Goal: Contribute content: Add original content to the website for others to see

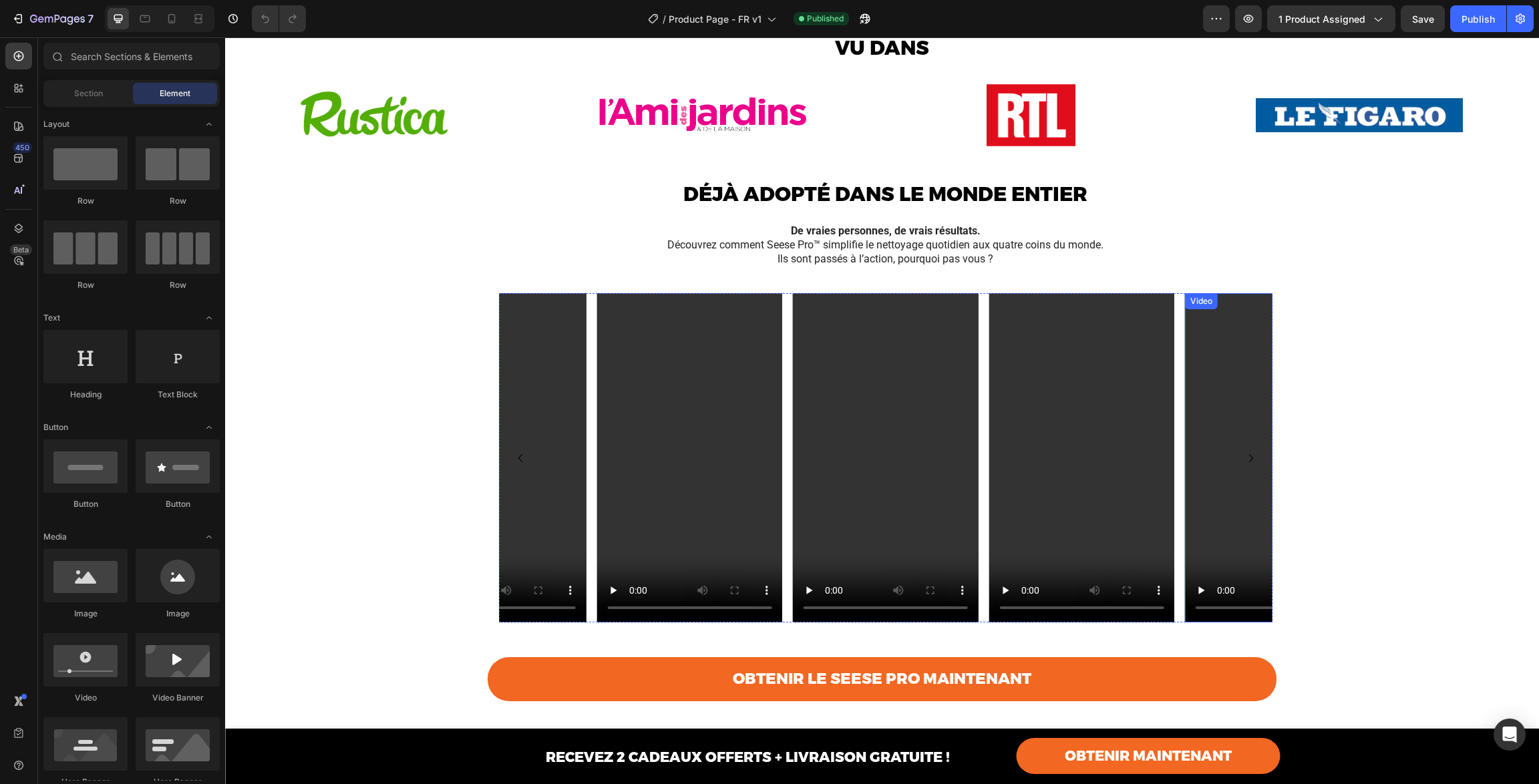
scroll to position [1407, 0]
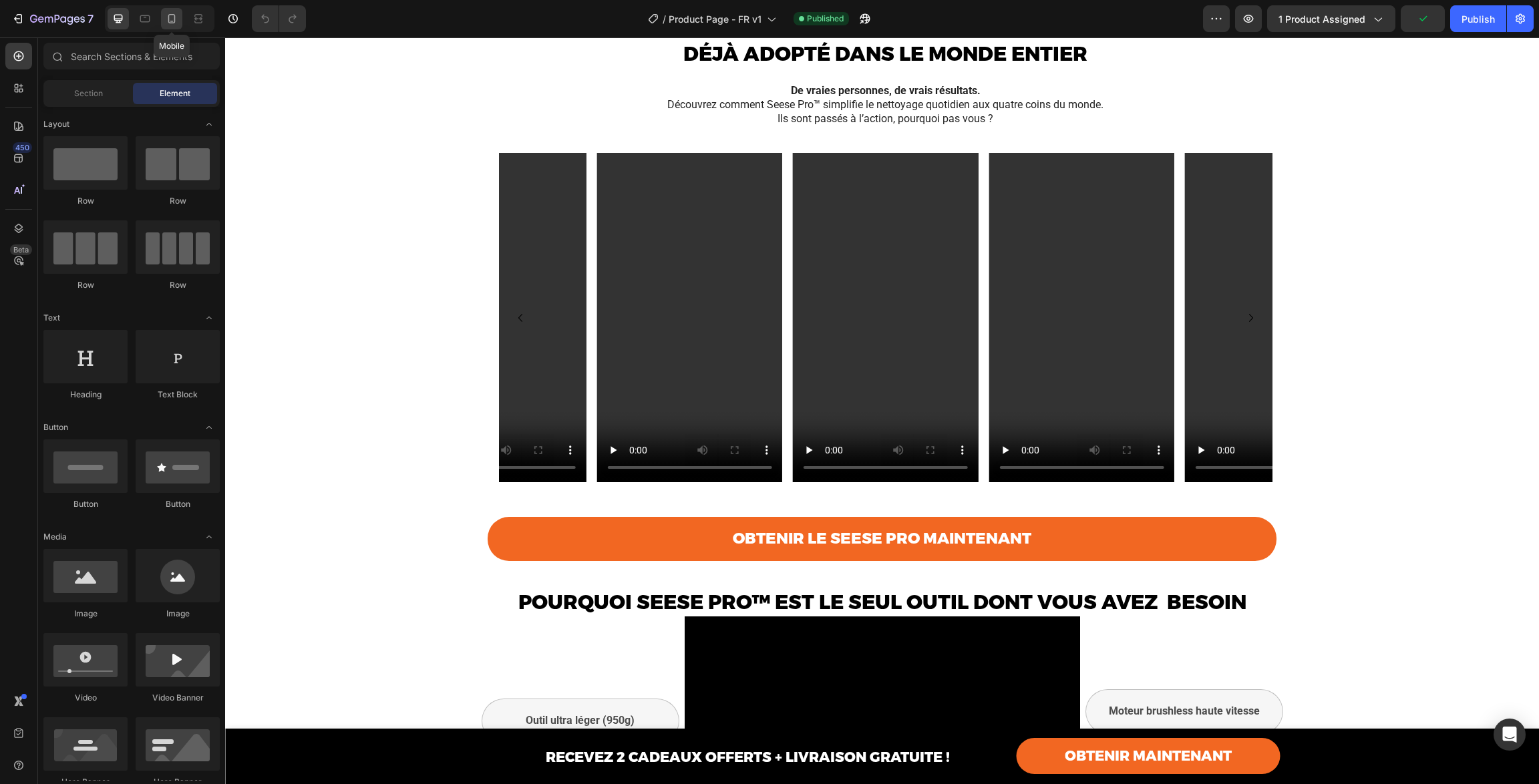
click at [170, 19] on icon at bounding box center [171, 18] width 13 height 13
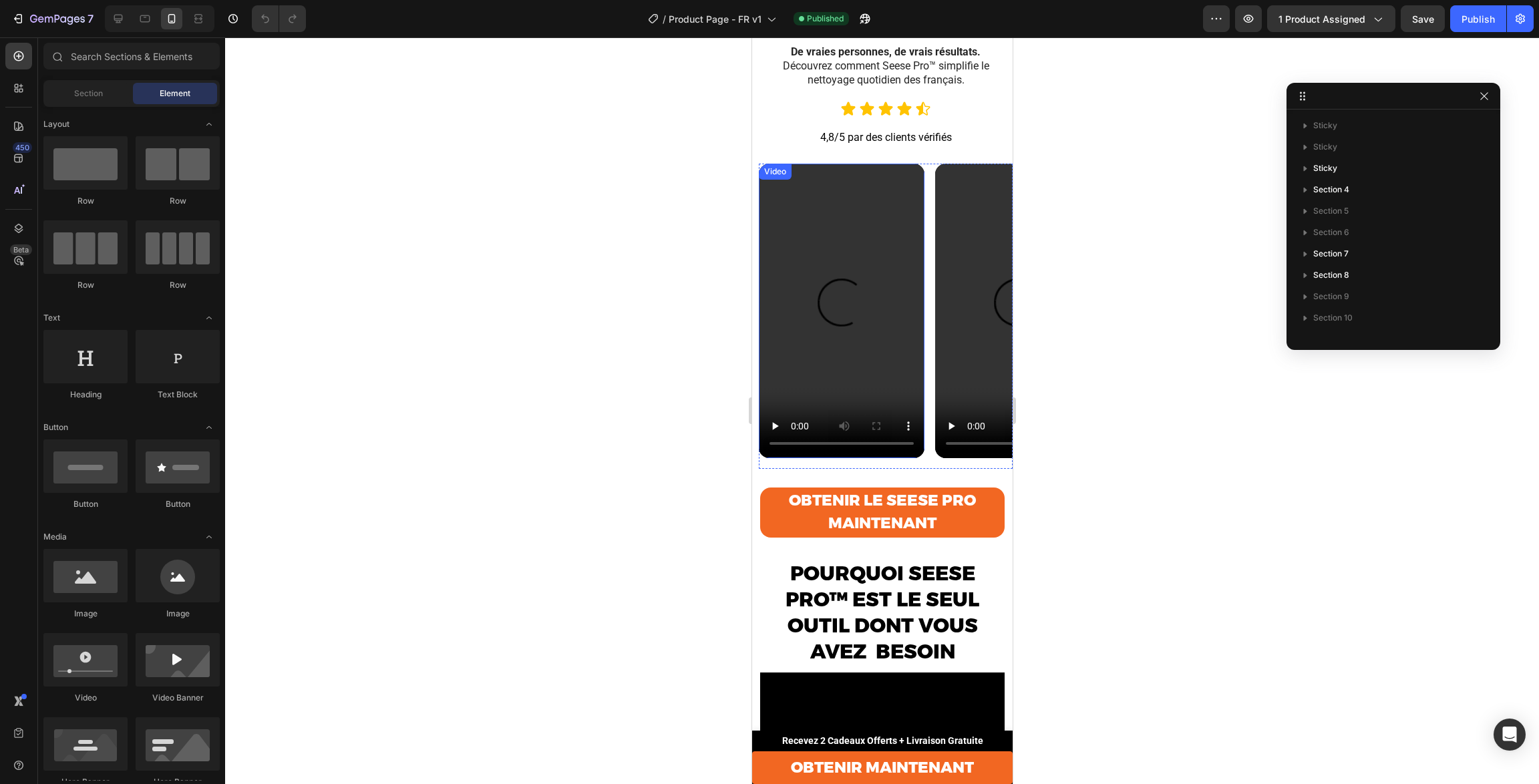
scroll to position [1724, 0]
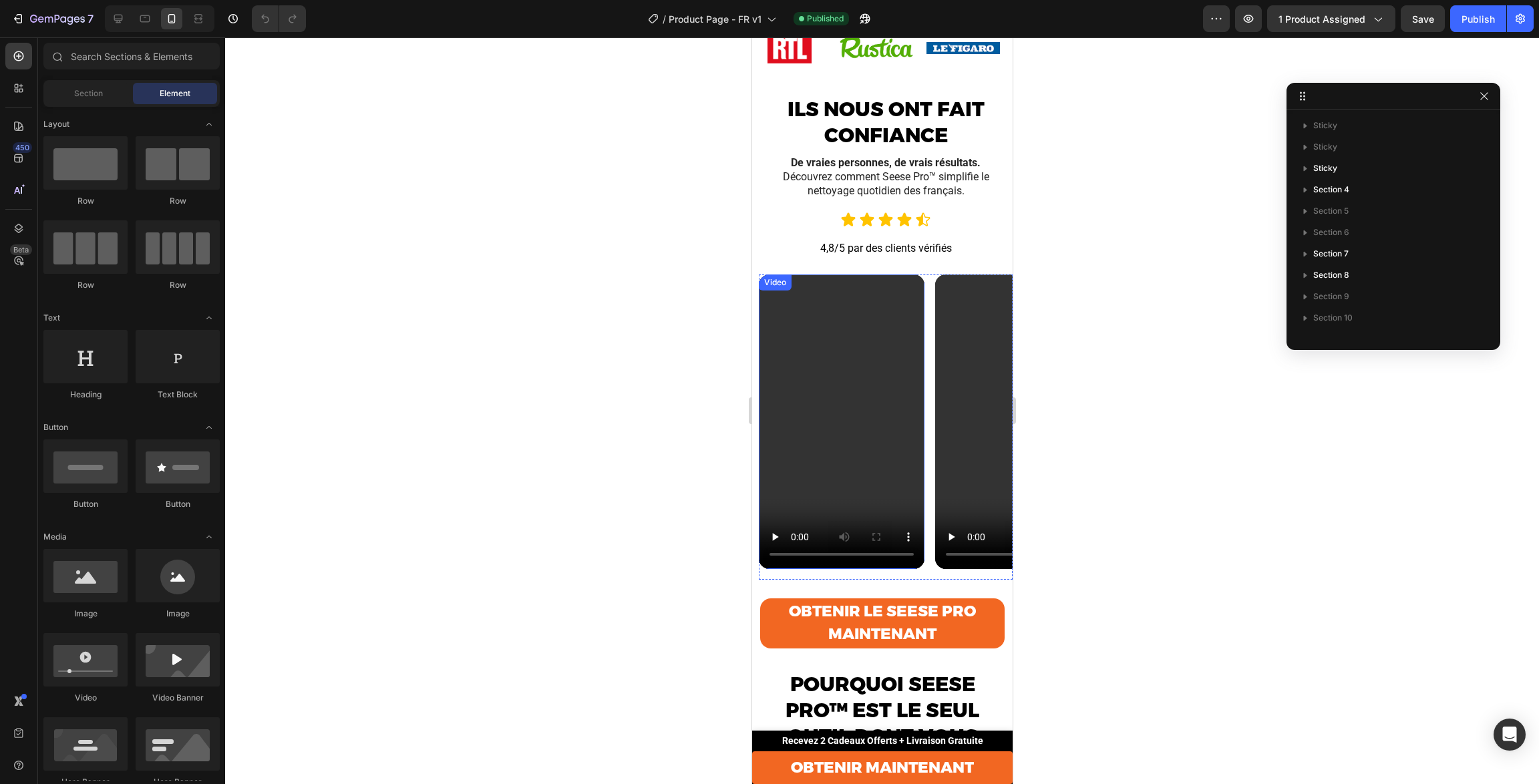
click at [864, 349] on video at bounding box center [841, 422] width 166 height 294
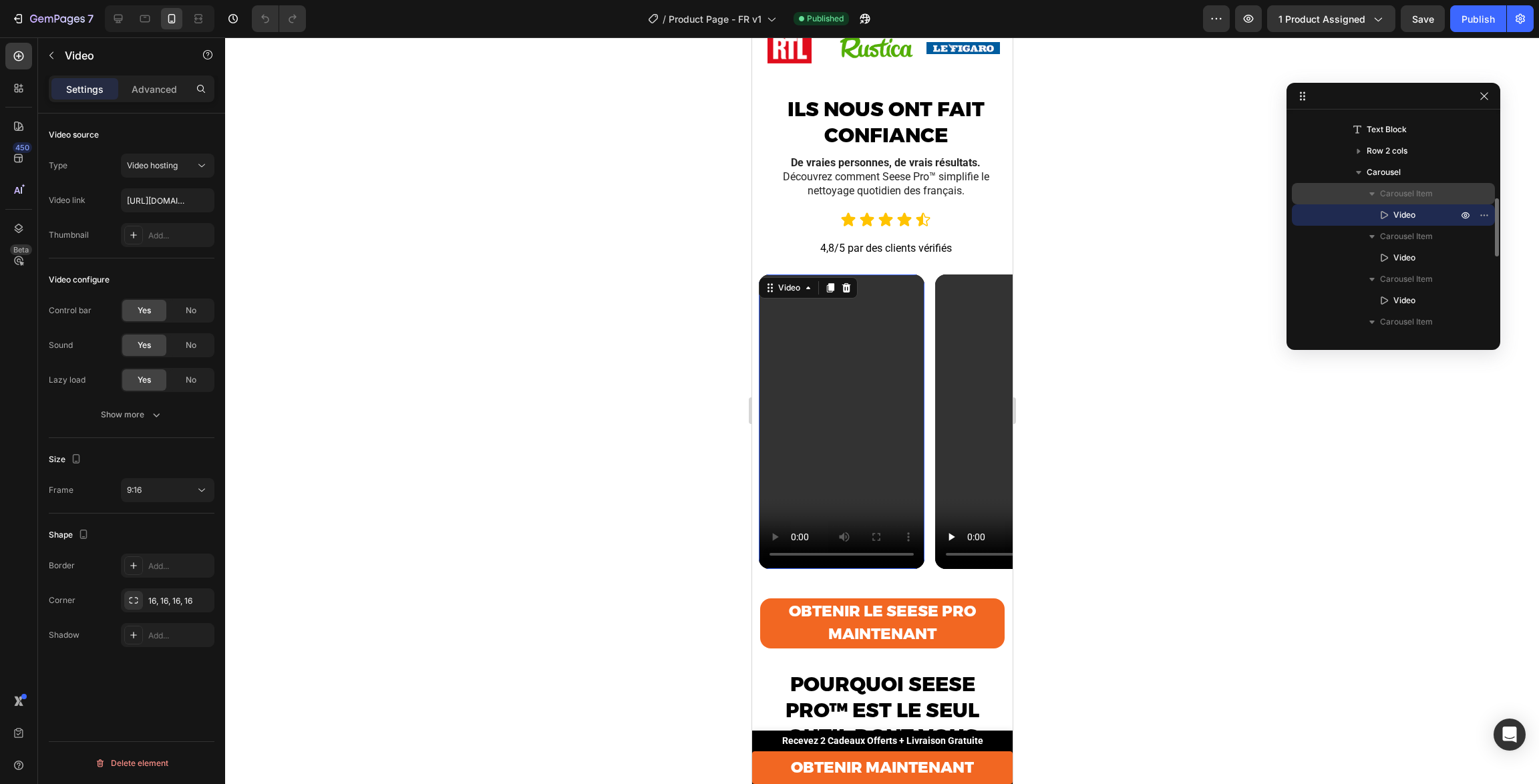
click at [1402, 193] on span "Carousel Item" at bounding box center [1407, 193] width 53 height 13
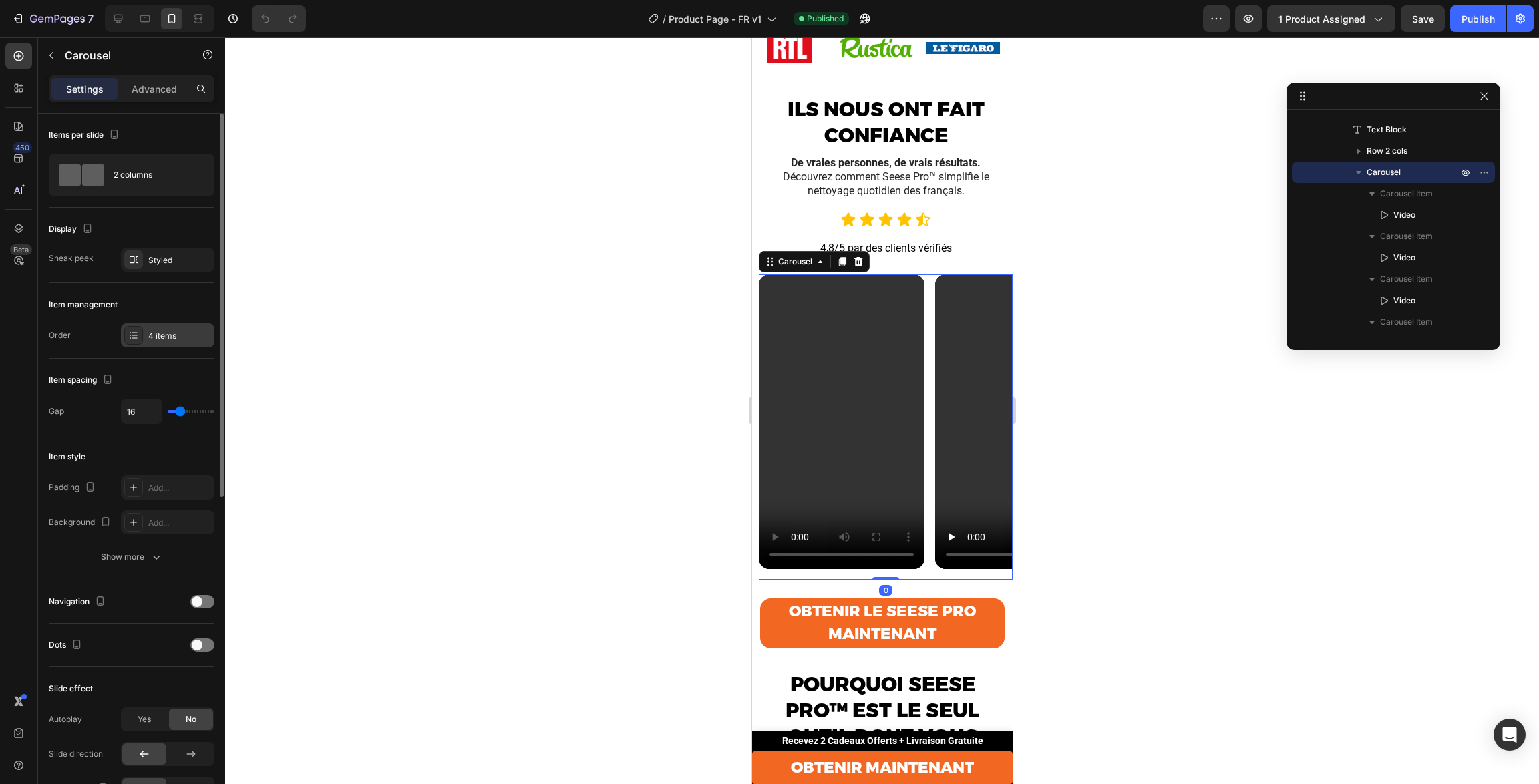
click at [172, 336] on div "4 items" at bounding box center [179, 335] width 63 height 12
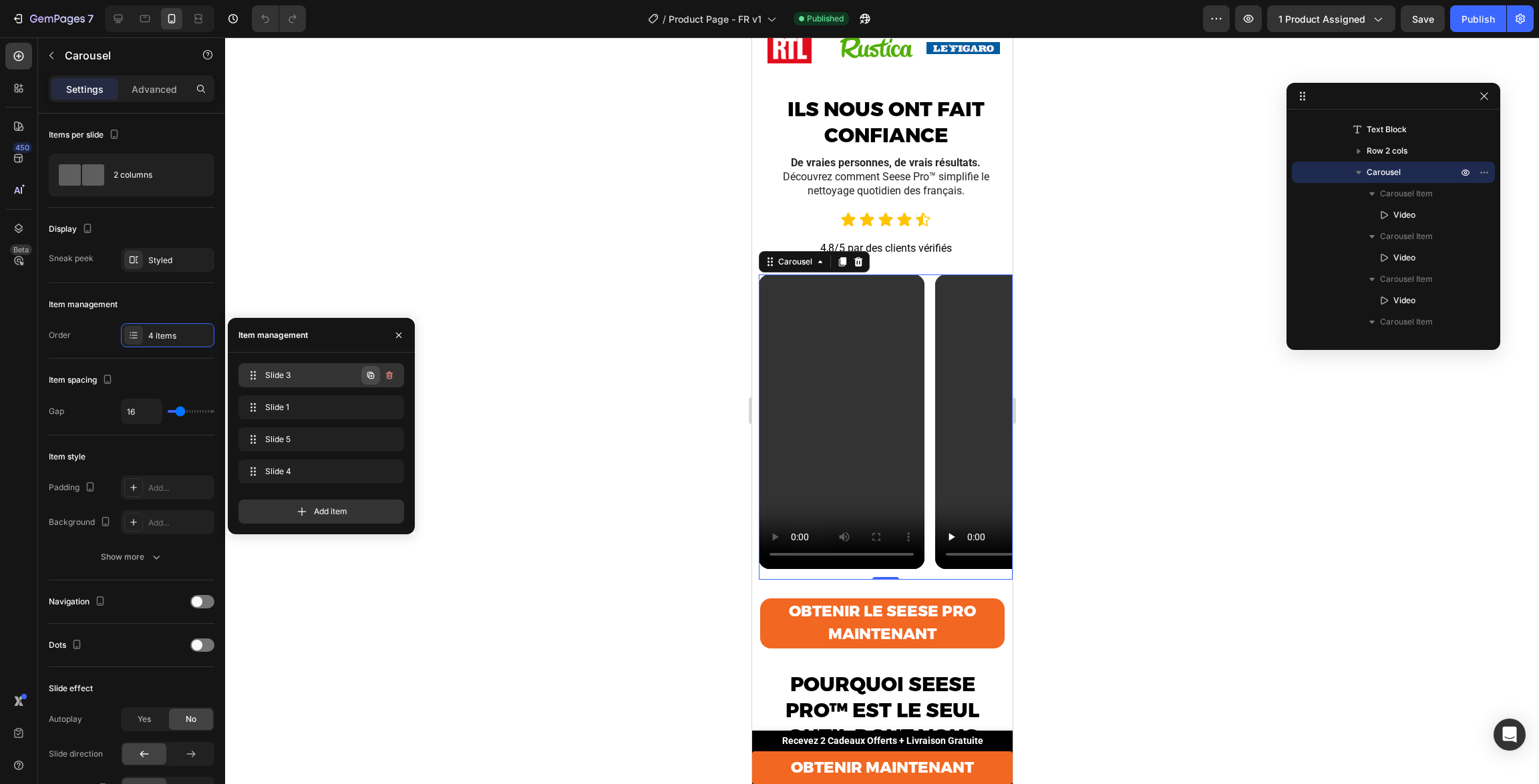
click at [369, 371] on icon "button" at bounding box center [371, 375] width 11 height 11
click at [320, 368] on div "Slide 3 Slide 3" at bounding box center [302, 375] width 118 height 19
click at [317, 376] on span "Slide 3" at bounding box center [302, 375] width 75 height 12
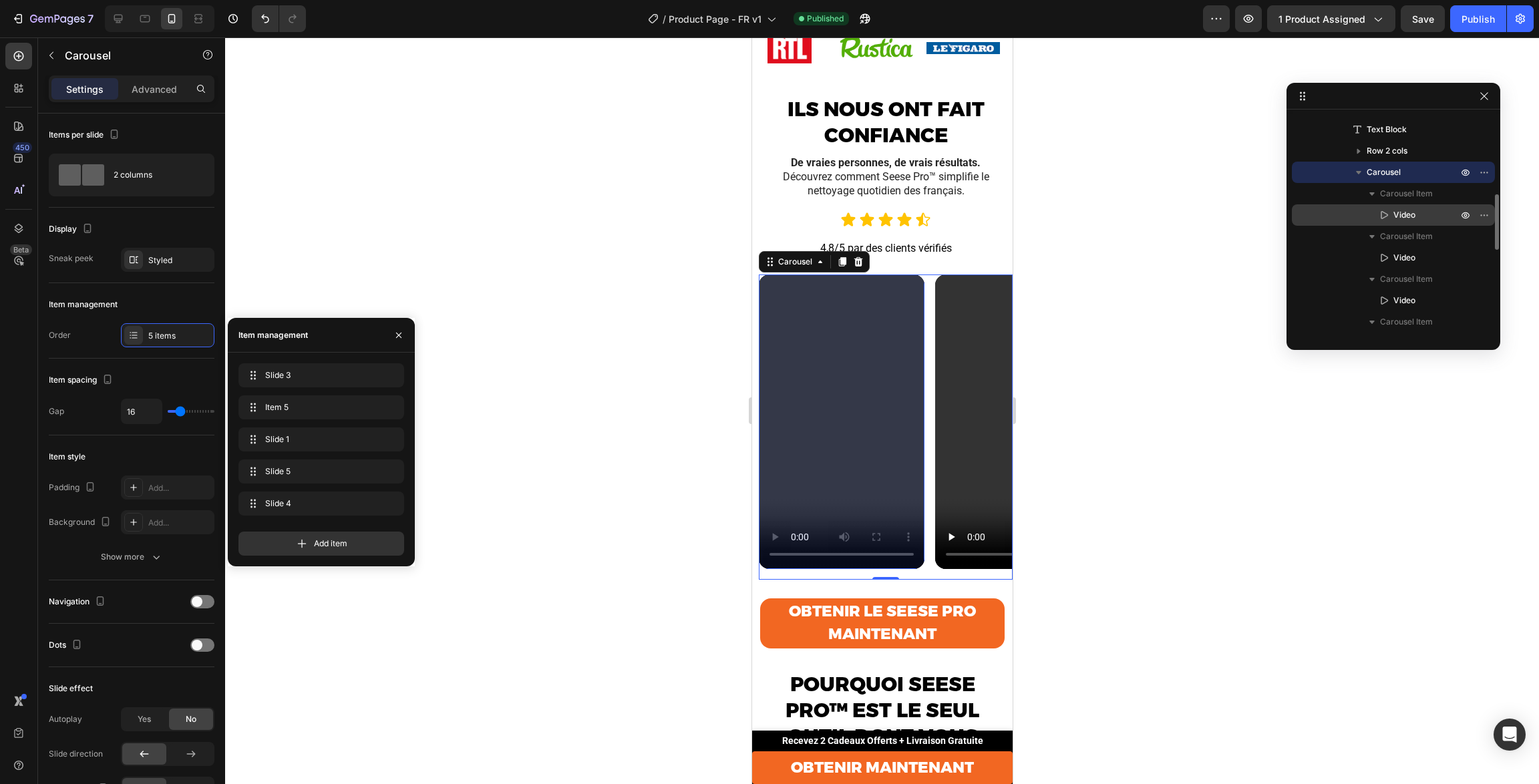
click at [1402, 213] on span "Video" at bounding box center [1404, 215] width 22 height 13
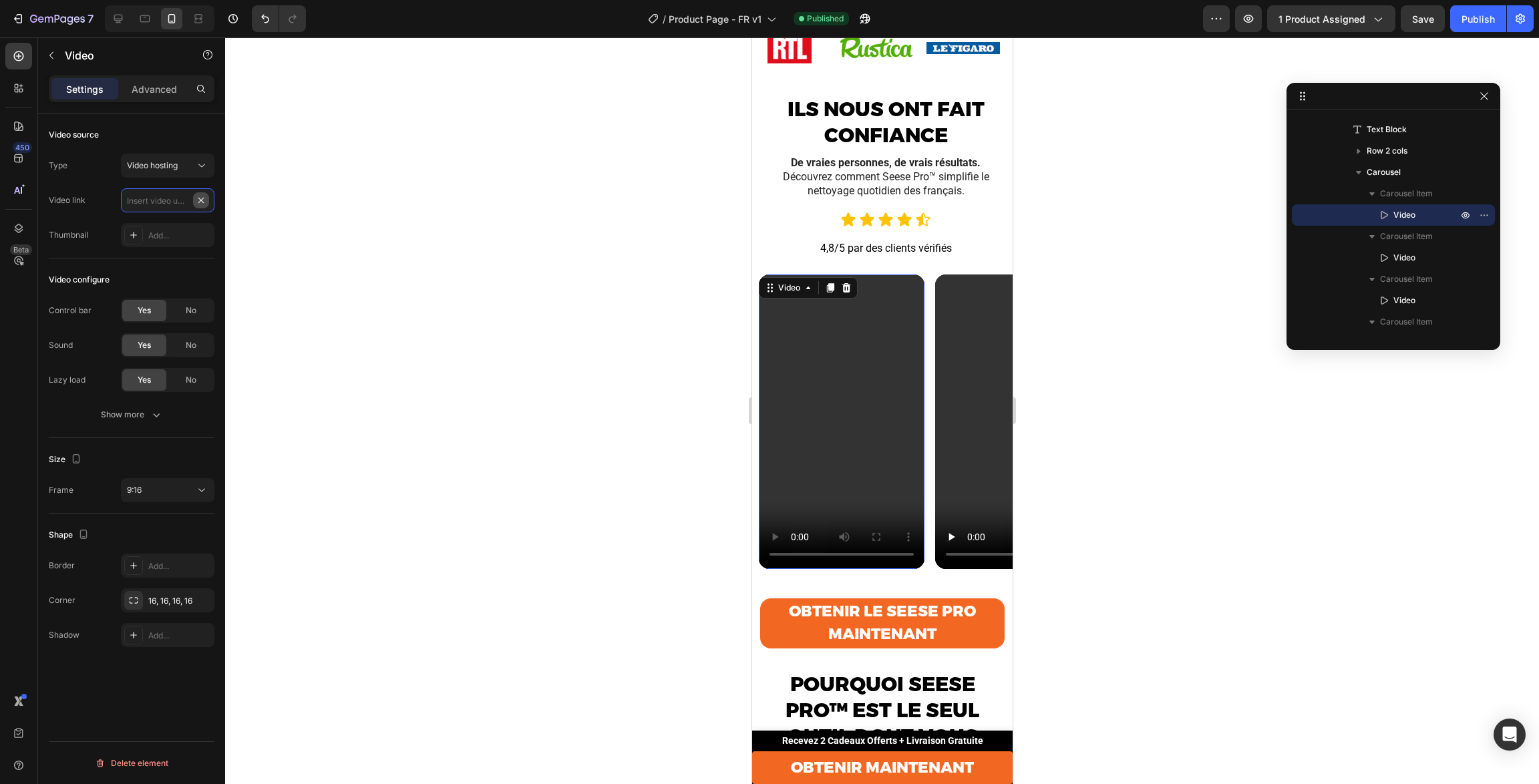
scroll to position [0, 0]
click at [154, 191] on input "text" at bounding box center [168, 200] width 94 height 24
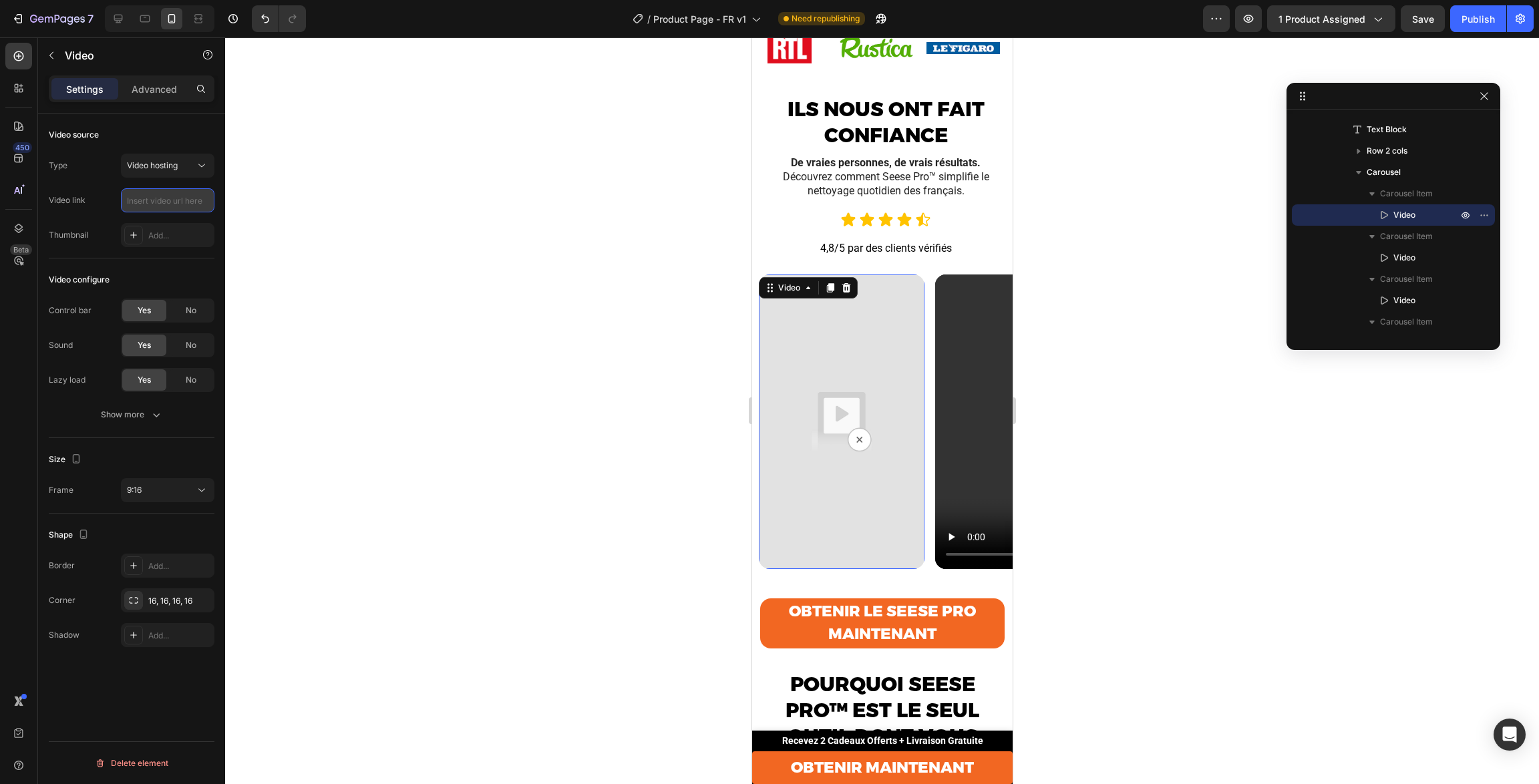
paste input "[URL][DOMAIN_NAME]"
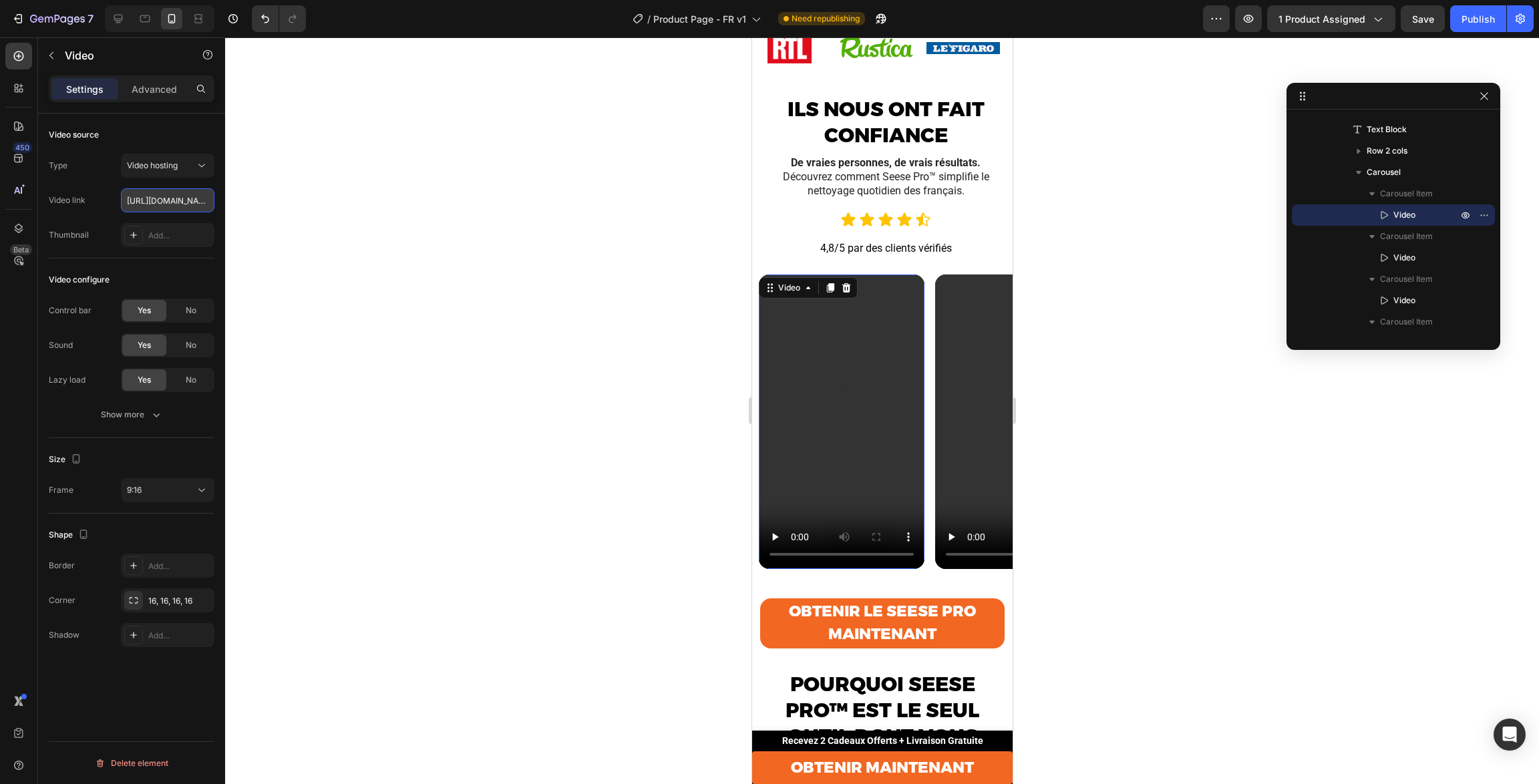
scroll to position [0, 248]
type input "[URL][DOMAIN_NAME]"
click at [164, 144] on div "Video source" at bounding box center [131, 135] width 166 height 21
click at [605, 345] on div at bounding box center [882, 411] width 1314 height 747
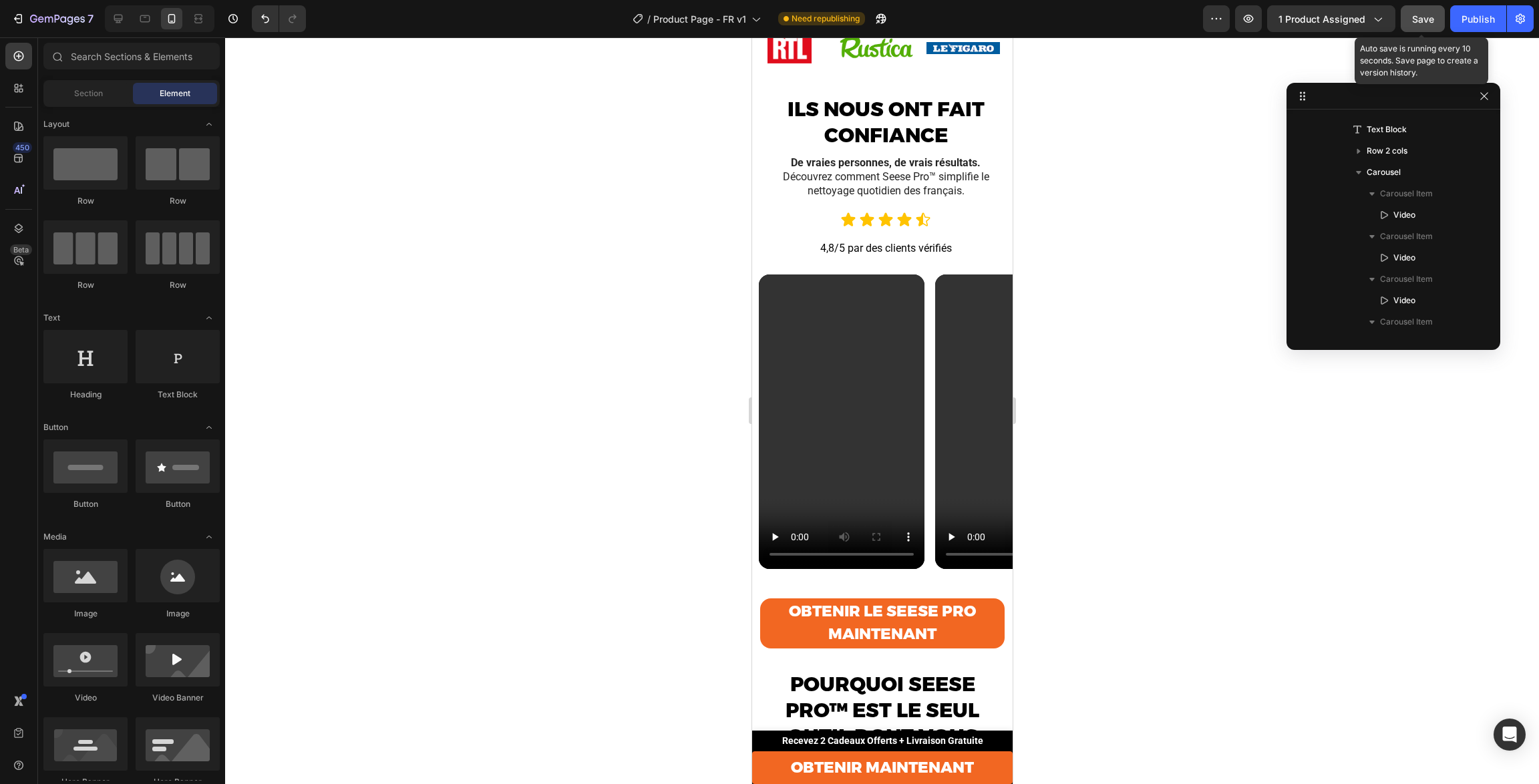
click at [1425, 25] on div "Save" at bounding box center [1423, 19] width 22 height 14
click at [884, 462] on video at bounding box center [841, 422] width 166 height 294
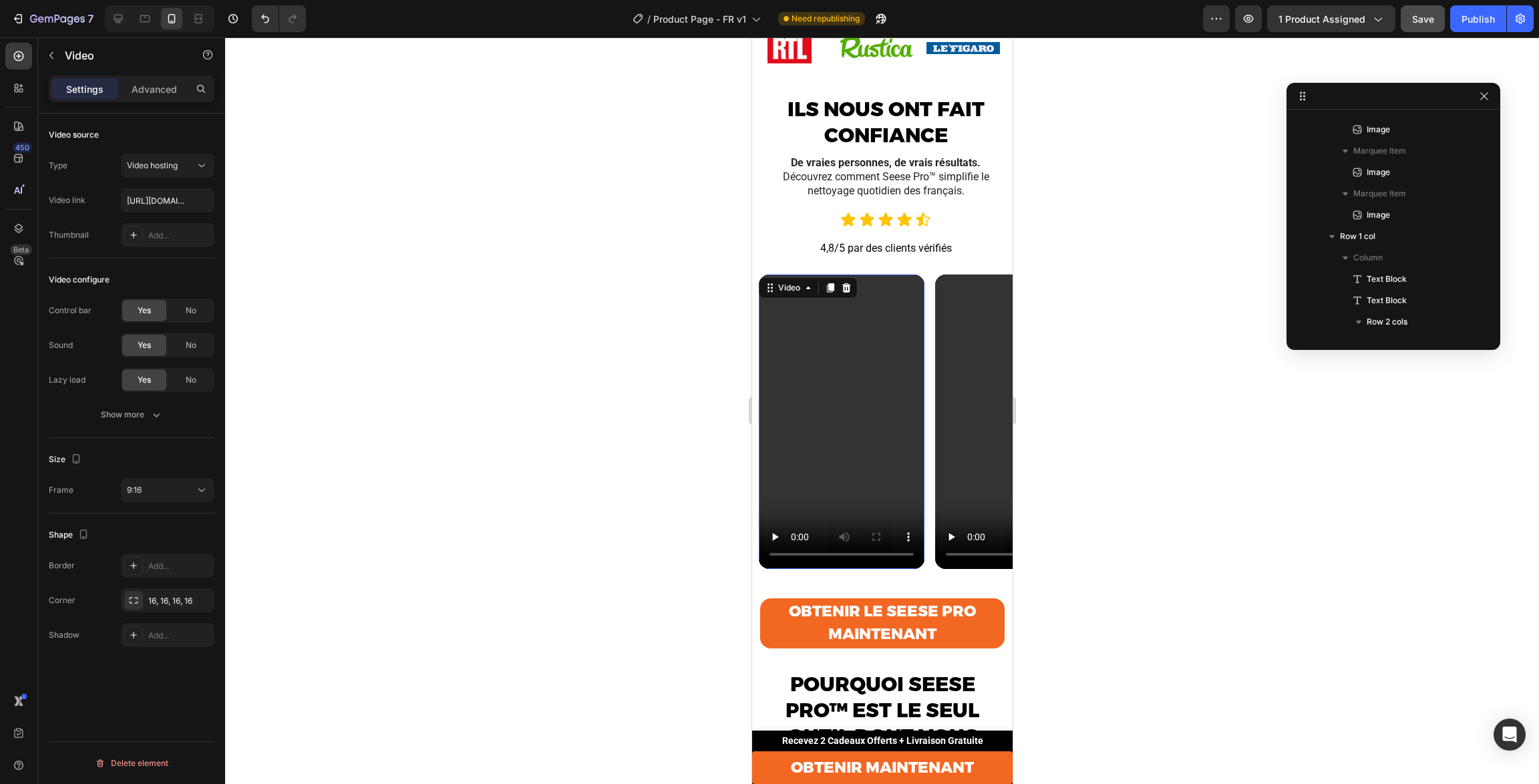
scroll to position [573, 0]
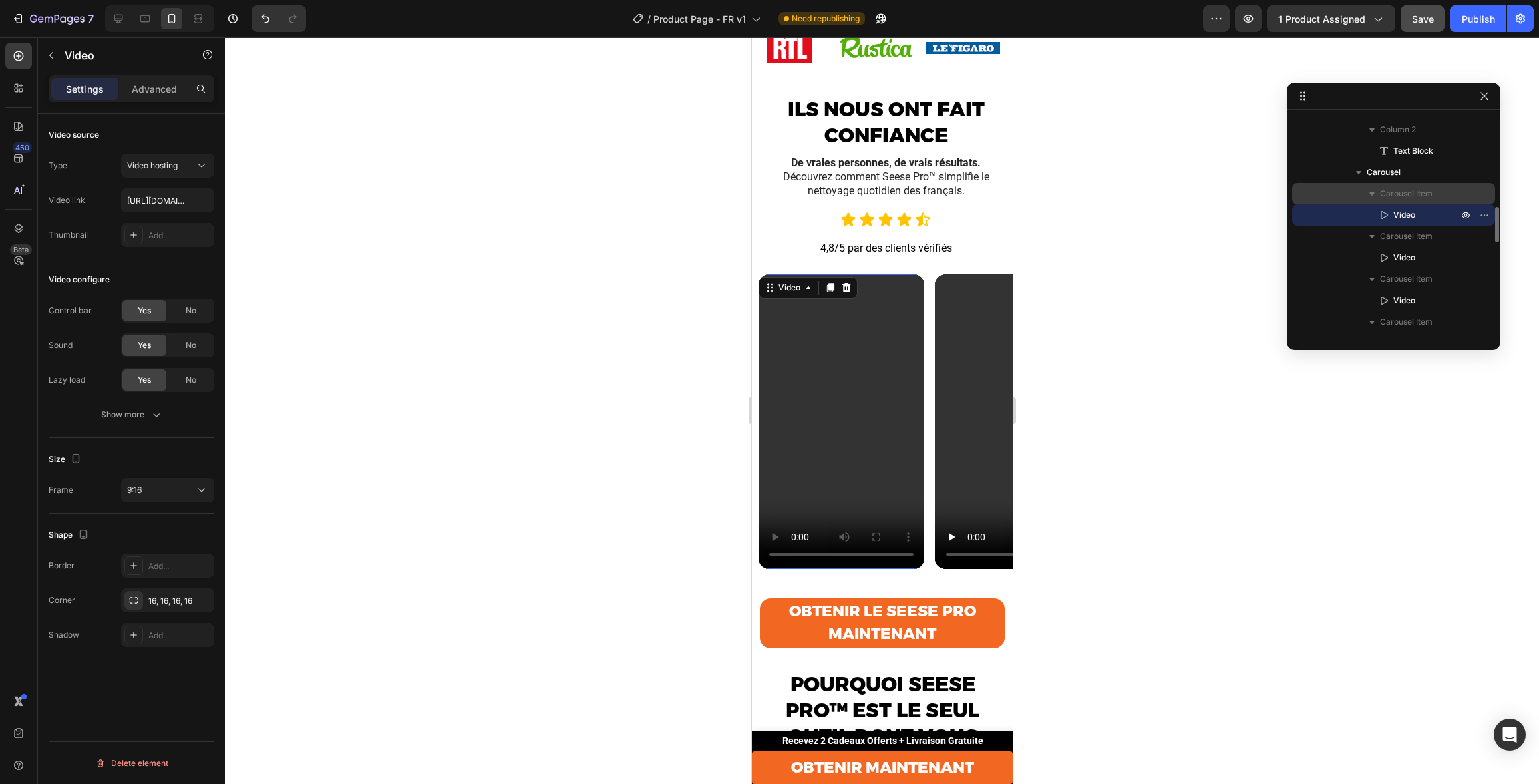
click at [1434, 193] on p "Carousel Item" at bounding box center [1421, 193] width 80 height 13
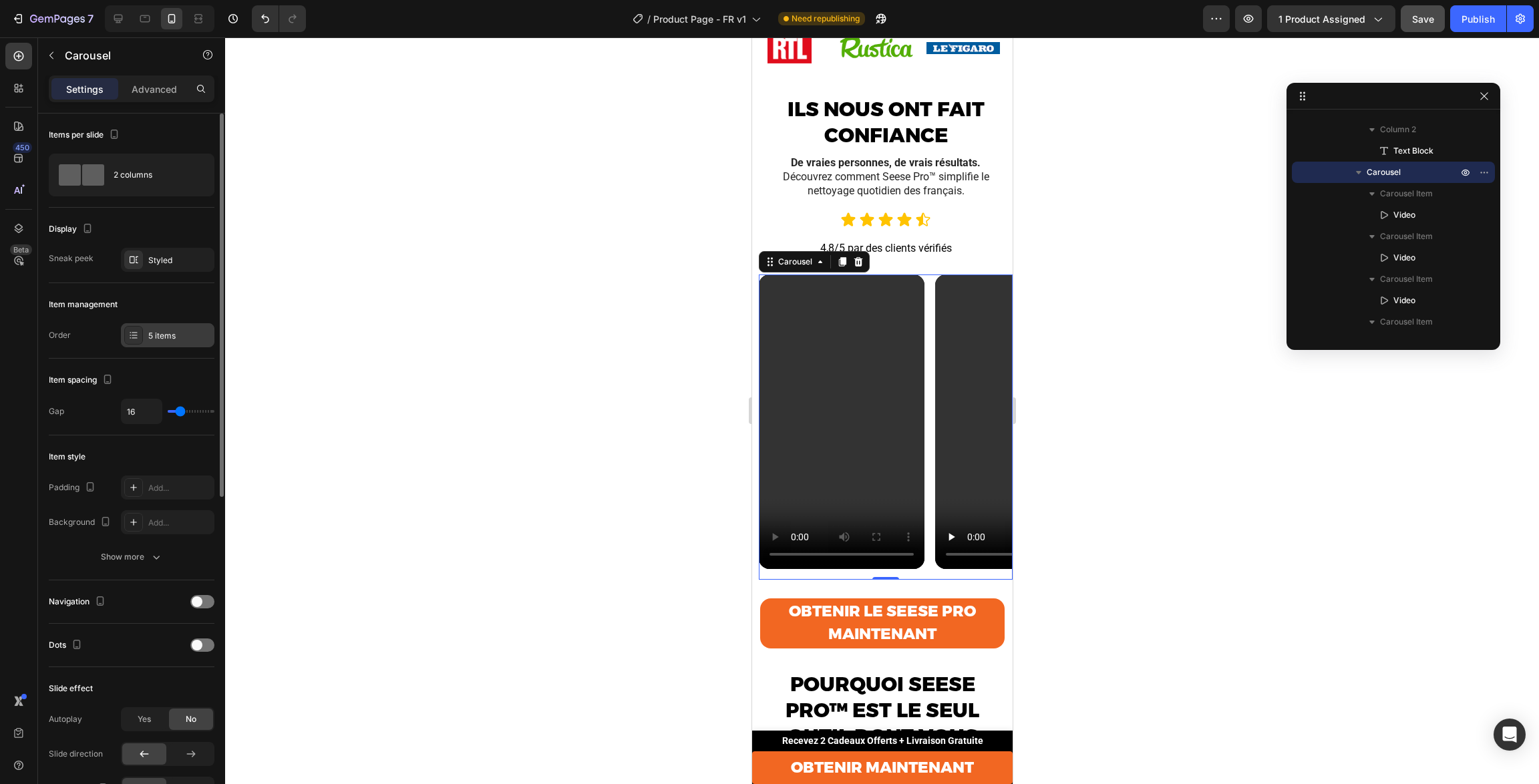
click at [166, 346] on div "5 items" at bounding box center [168, 335] width 94 height 24
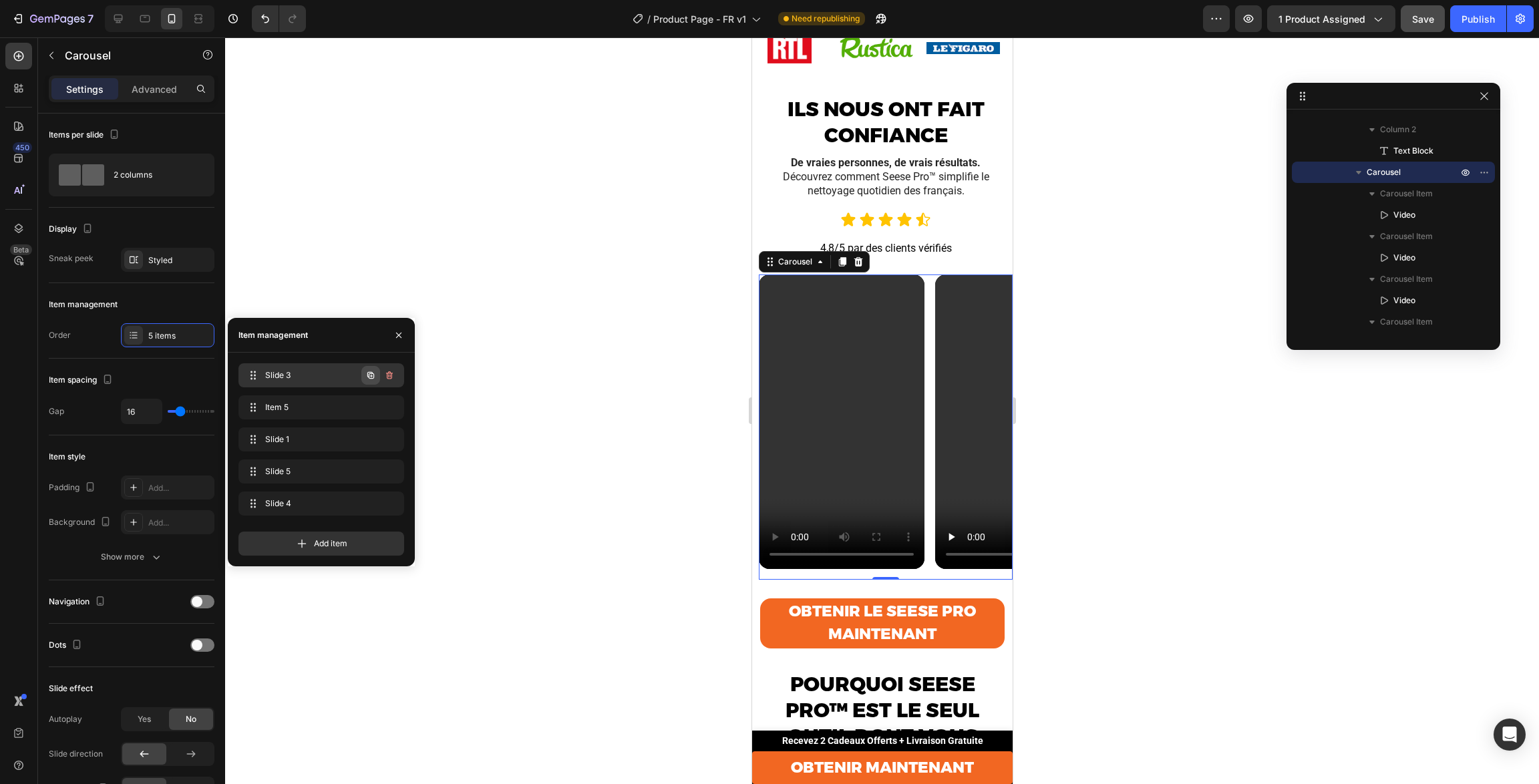
click at [371, 376] on icon "button" at bounding box center [371, 376] width 3 height 3
click at [326, 378] on span "Slide 3" at bounding box center [302, 375] width 75 height 12
click at [307, 375] on span "Slide 3" at bounding box center [302, 375] width 75 height 12
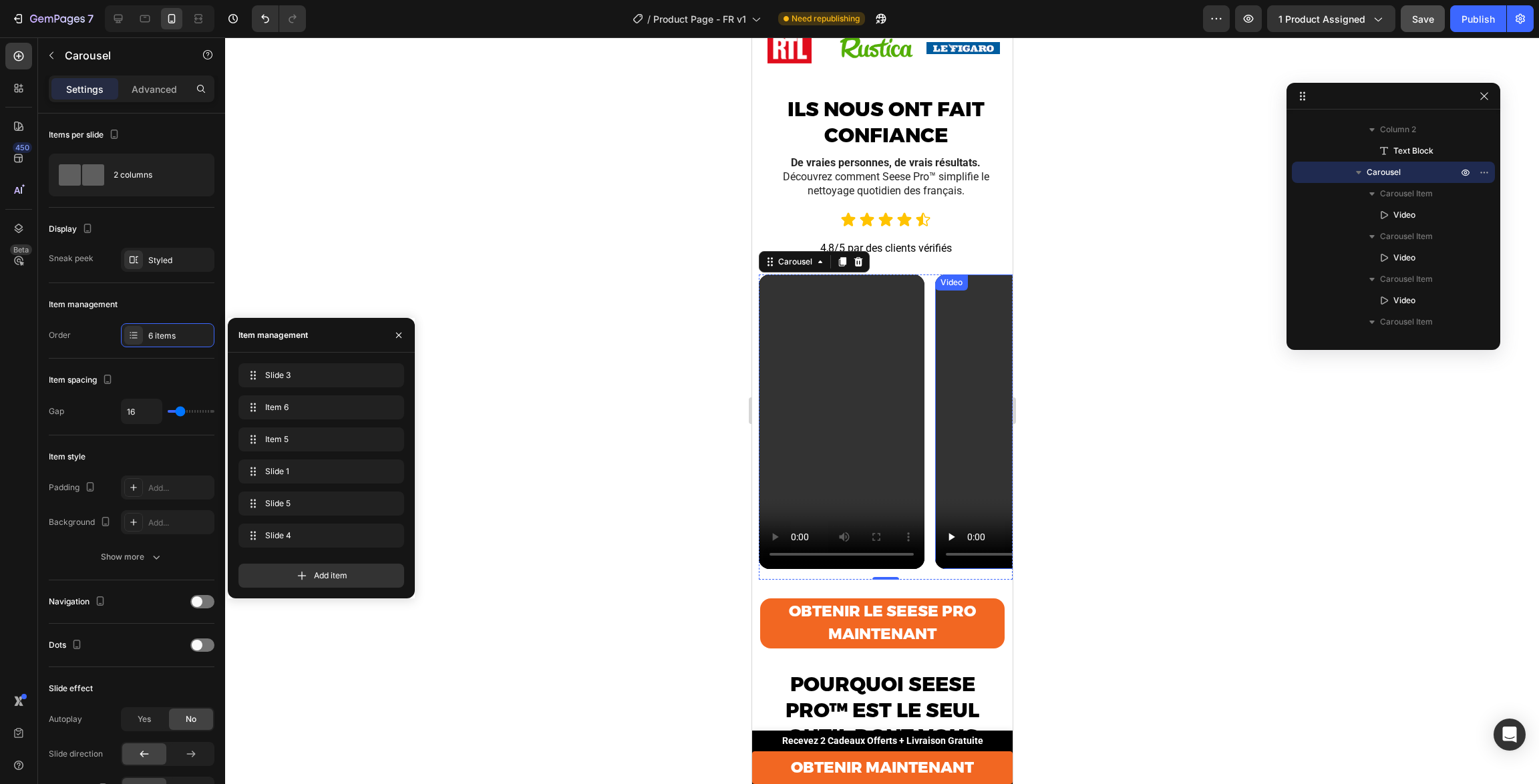
click at [970, 359] on video at bounding box center [1017, 422] width 166 height 294
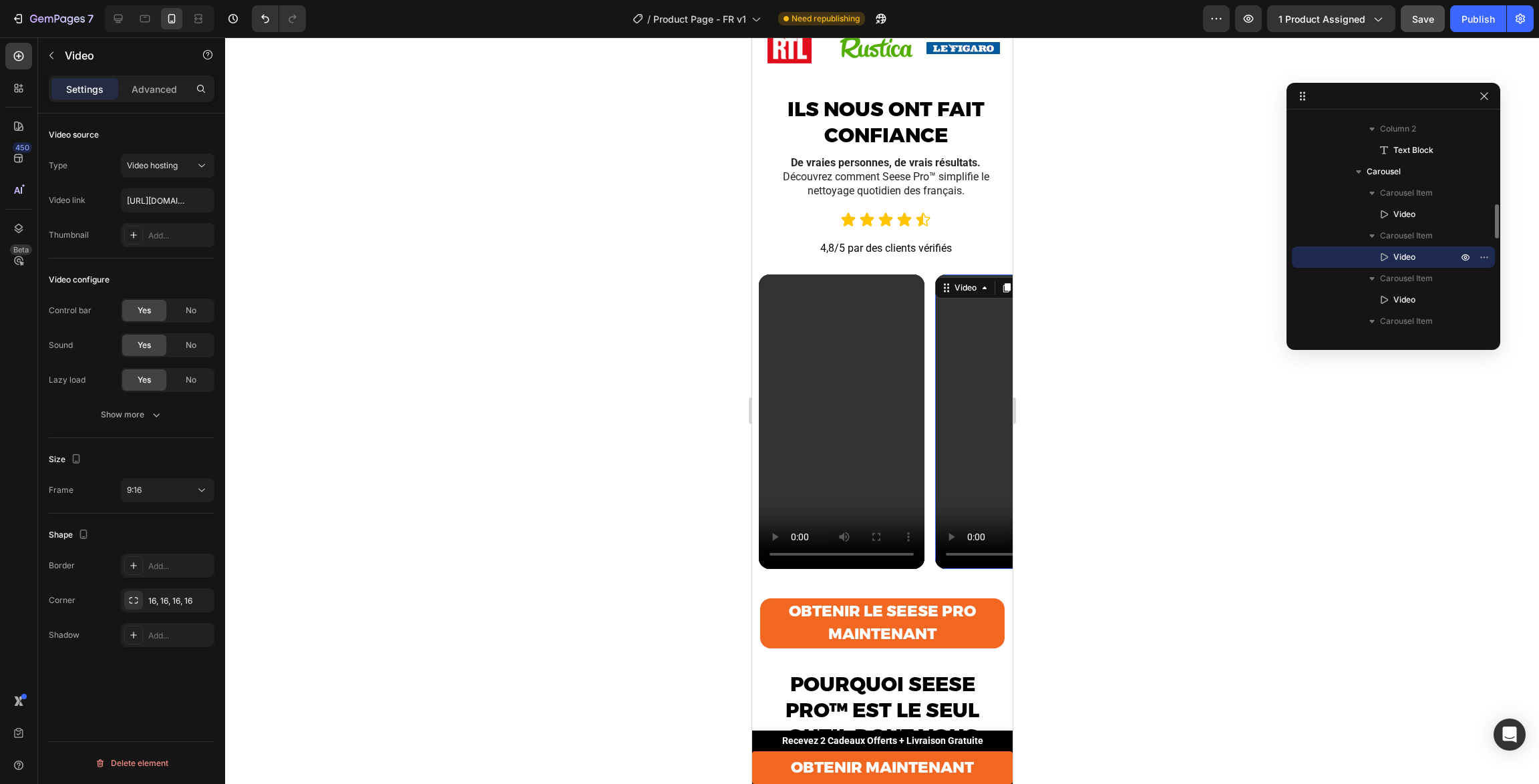
scroll to position [1725, 0]
click at [989, 416] on video at bounding box center [1017, 421] width 166 height 294
click at [163, 198] on input "[URL][DOMAIN_NAME]" at bounding box center [168, 200] width 94 height 24
paste input "cabab4b336e94d5ab1dea009f8d05252"
type input "[URL][DOMAIN_NAME]"
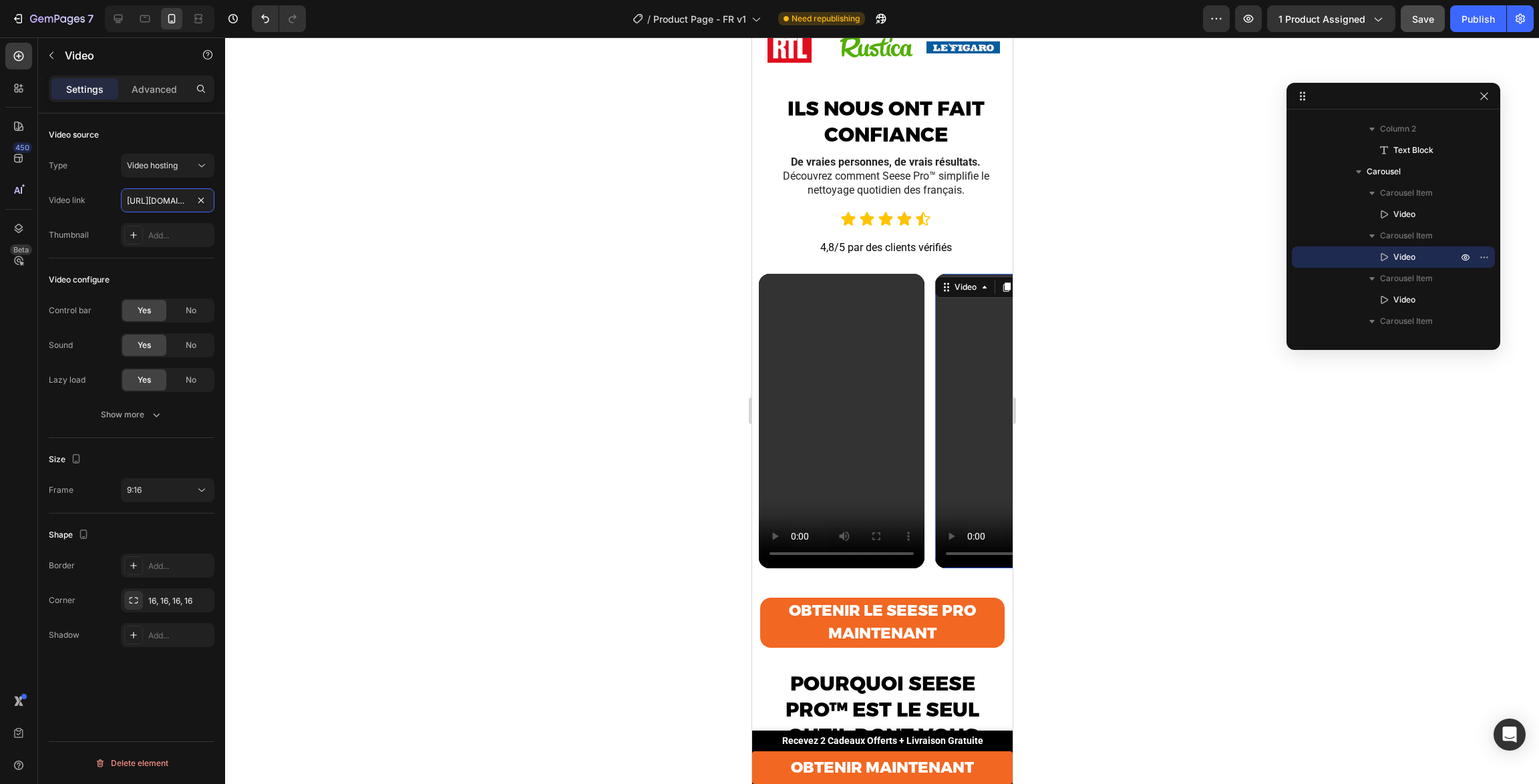
scroll to position [0, 254]
click at [288, 220] on div at bounding box center [882, 411] width 1314 height 747
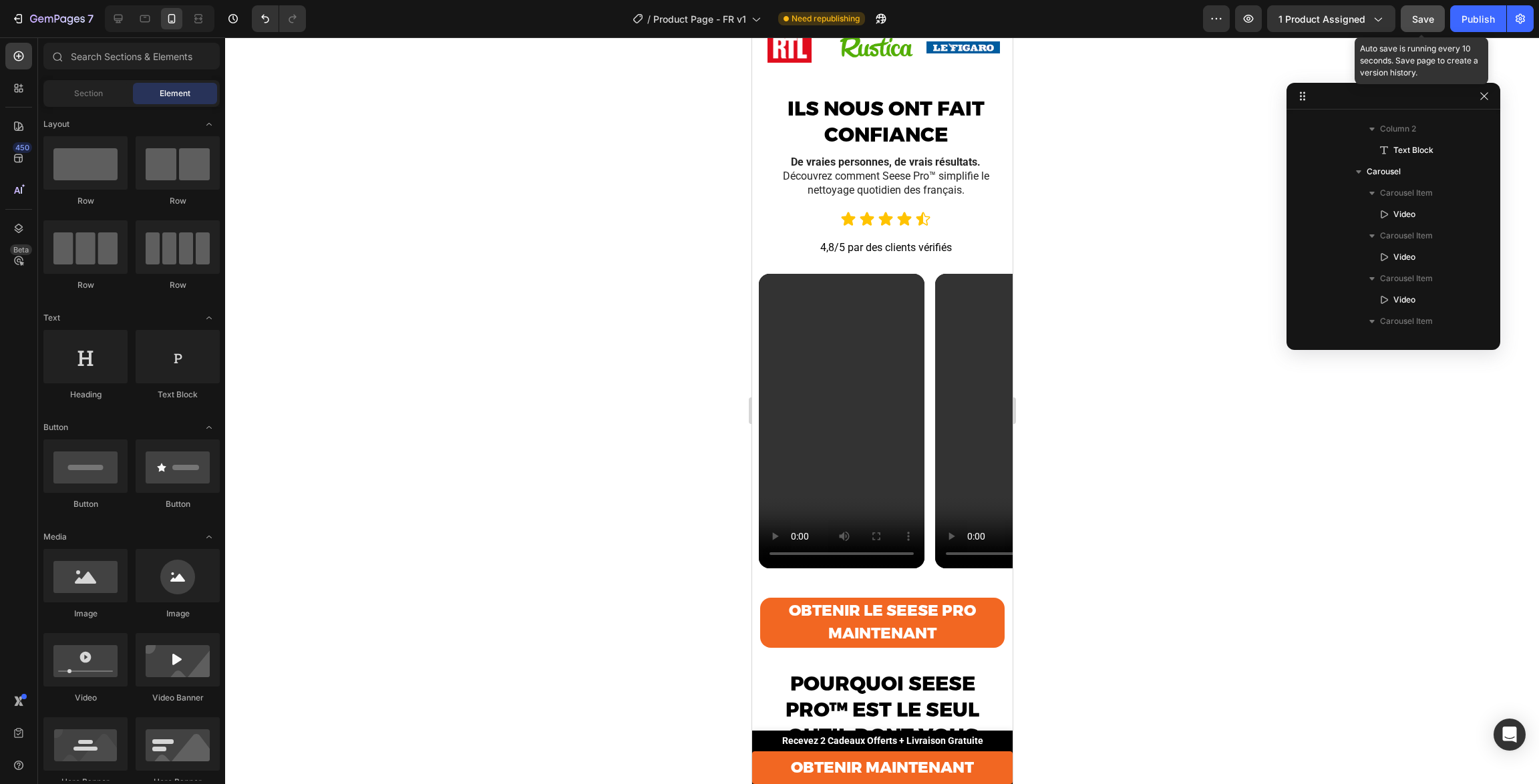
click at [1430, 15] on span "Save" at bounding box center [1423, 19] width 22 height 11
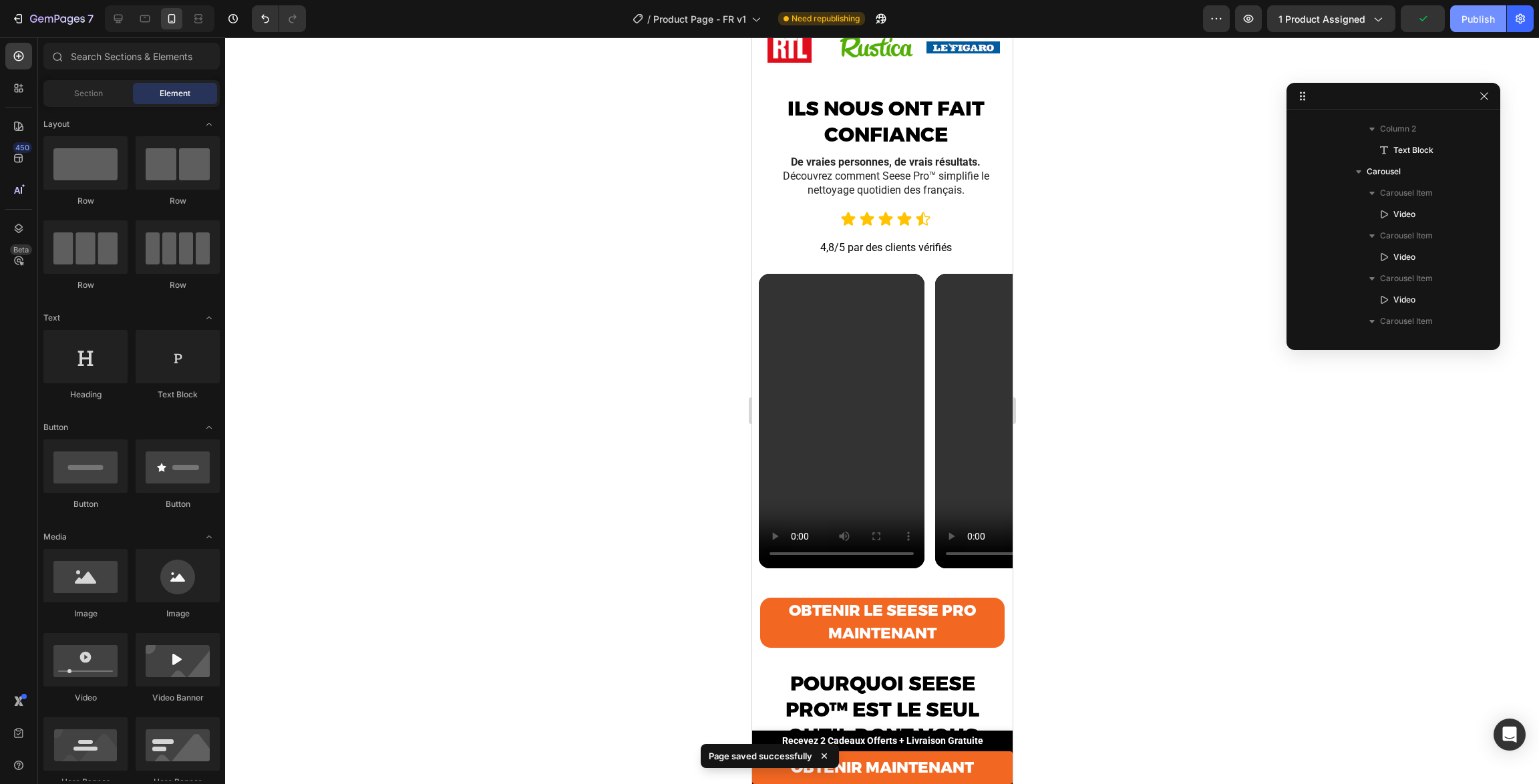
click at [1468, 20] on div "Publish" at bounding box center [1478, 19] width 33 height 14
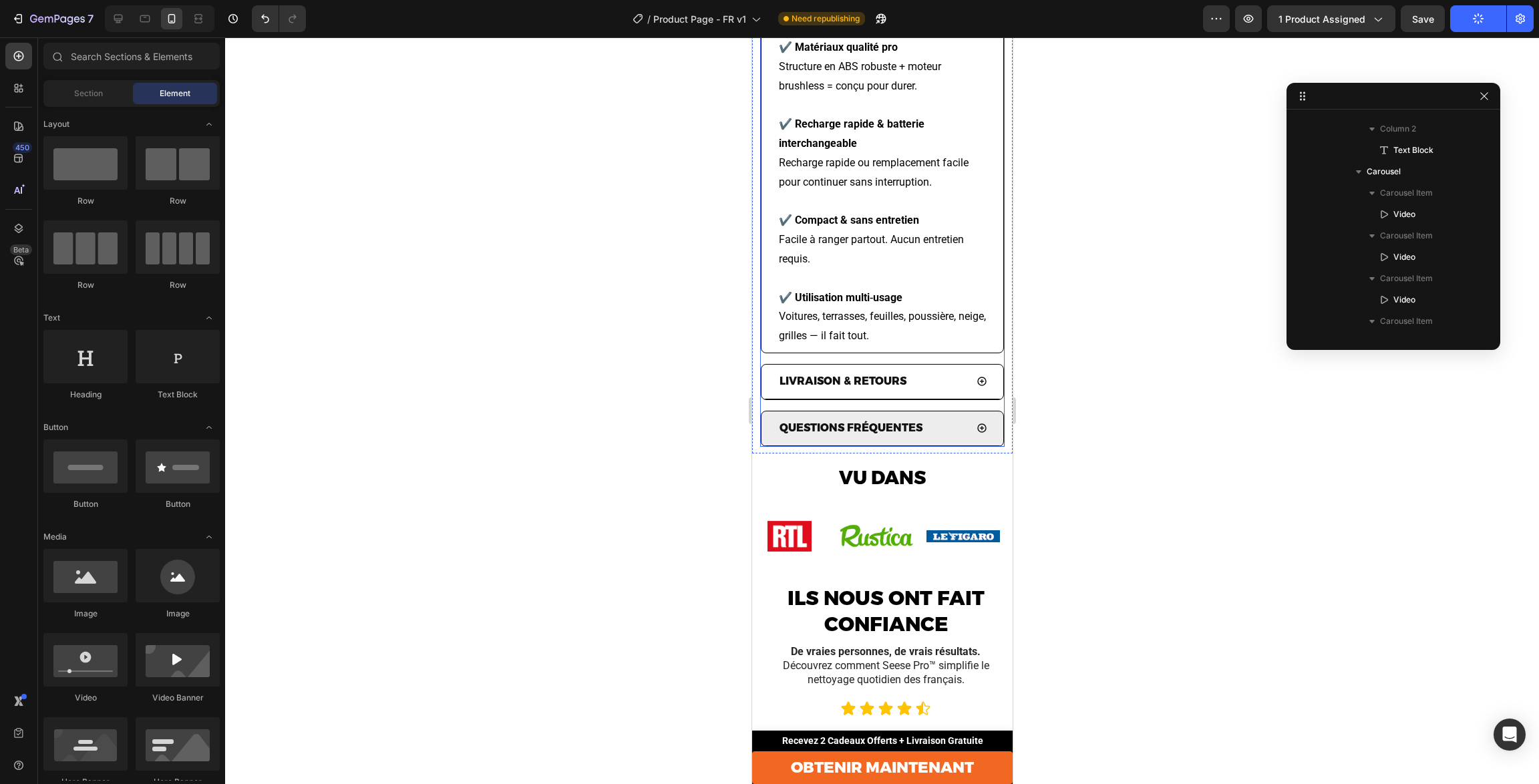
scroll to position [1305, 0]
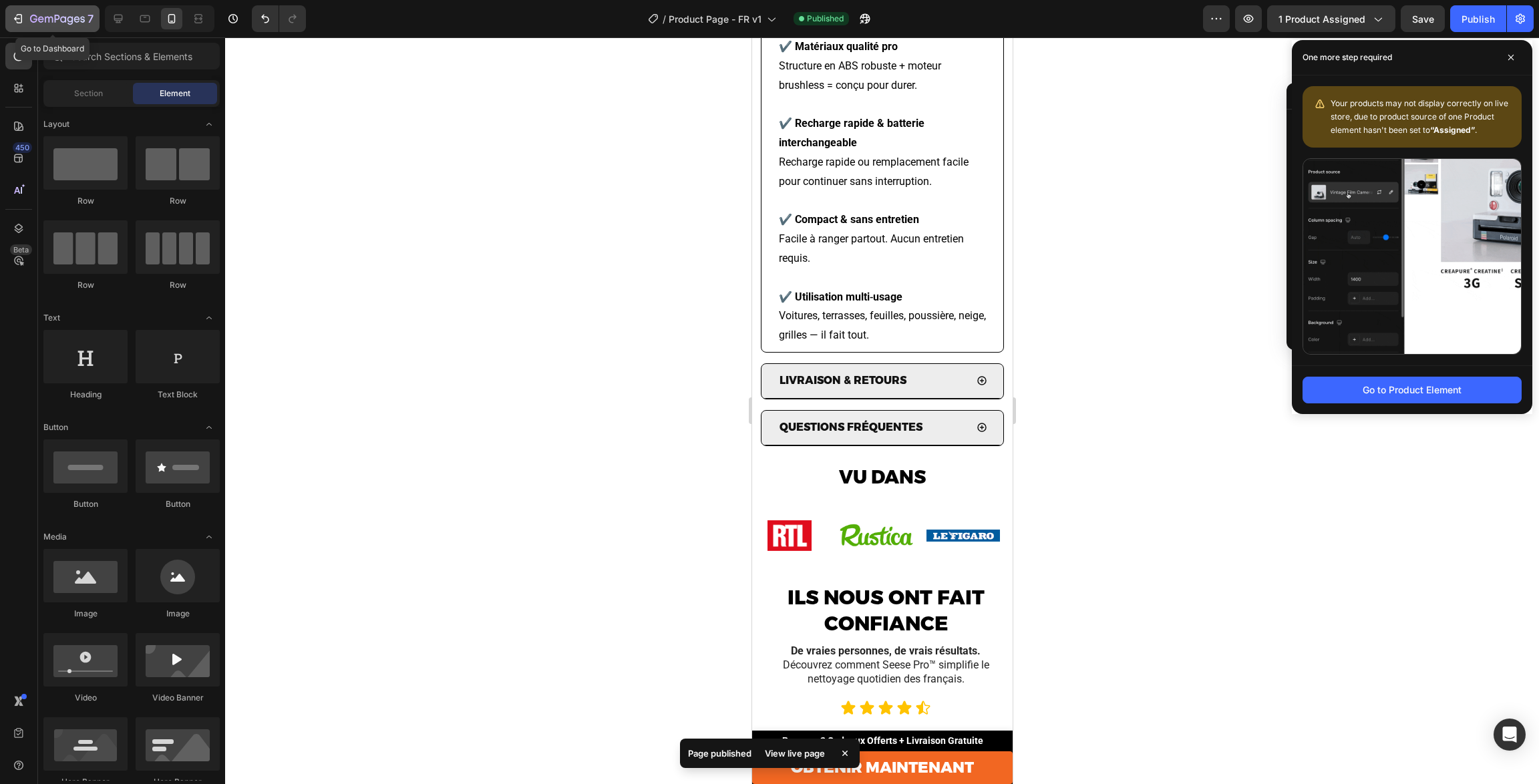
click at [32, 20] on icon "button" at bounding box center [58, 20] width 55 height 11
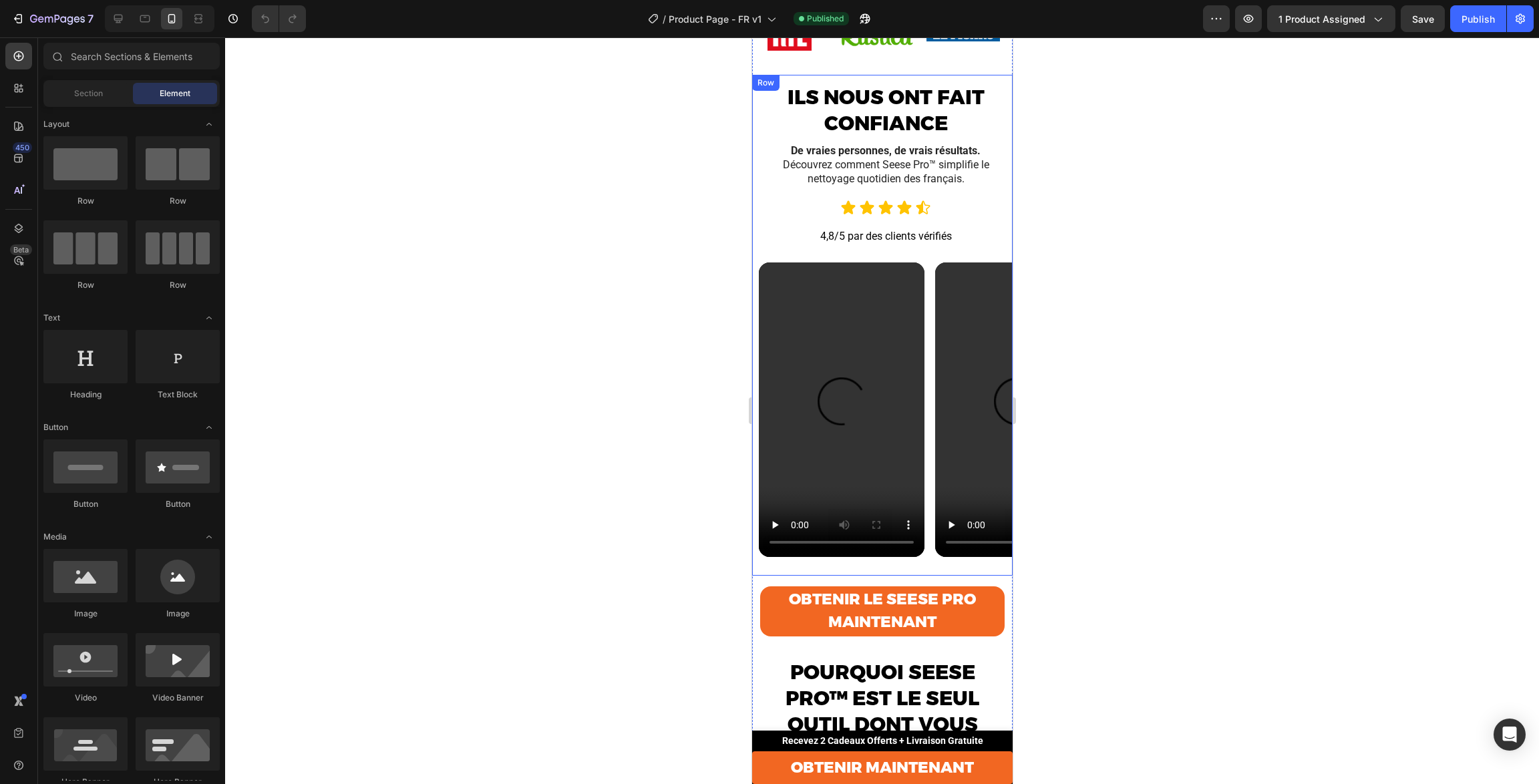
scroll to position [1804, 0]
click at [980, 79] on div "ILS NOUS ONT FAIT CONFIANCE Text Block De vraies personnes, de vrais résultats.…" at bounding box center [882, 325] width 261 height 500
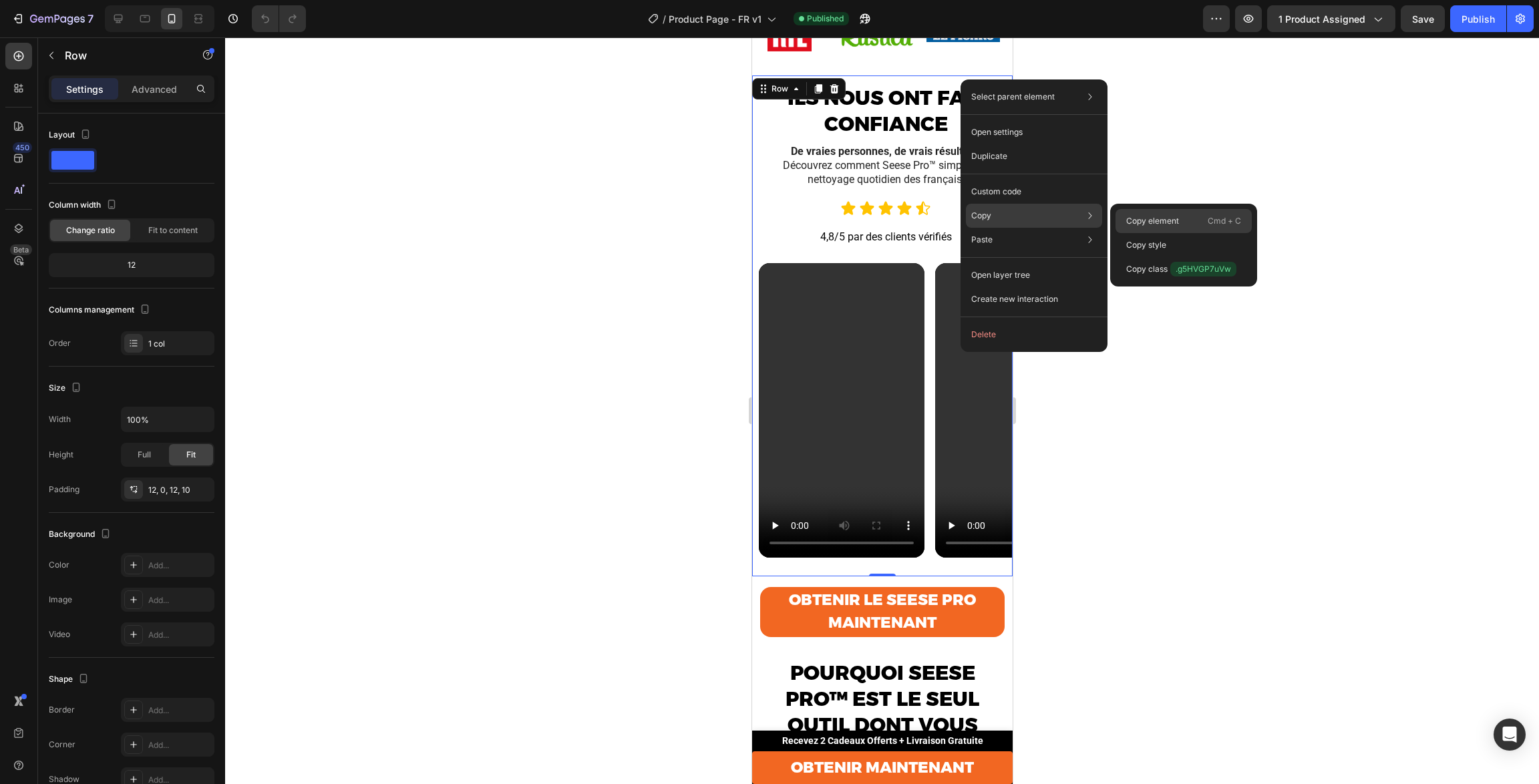
click at [1154, 220] on p "Copy element" at bounding box center [1152, 220] width 53 height 12
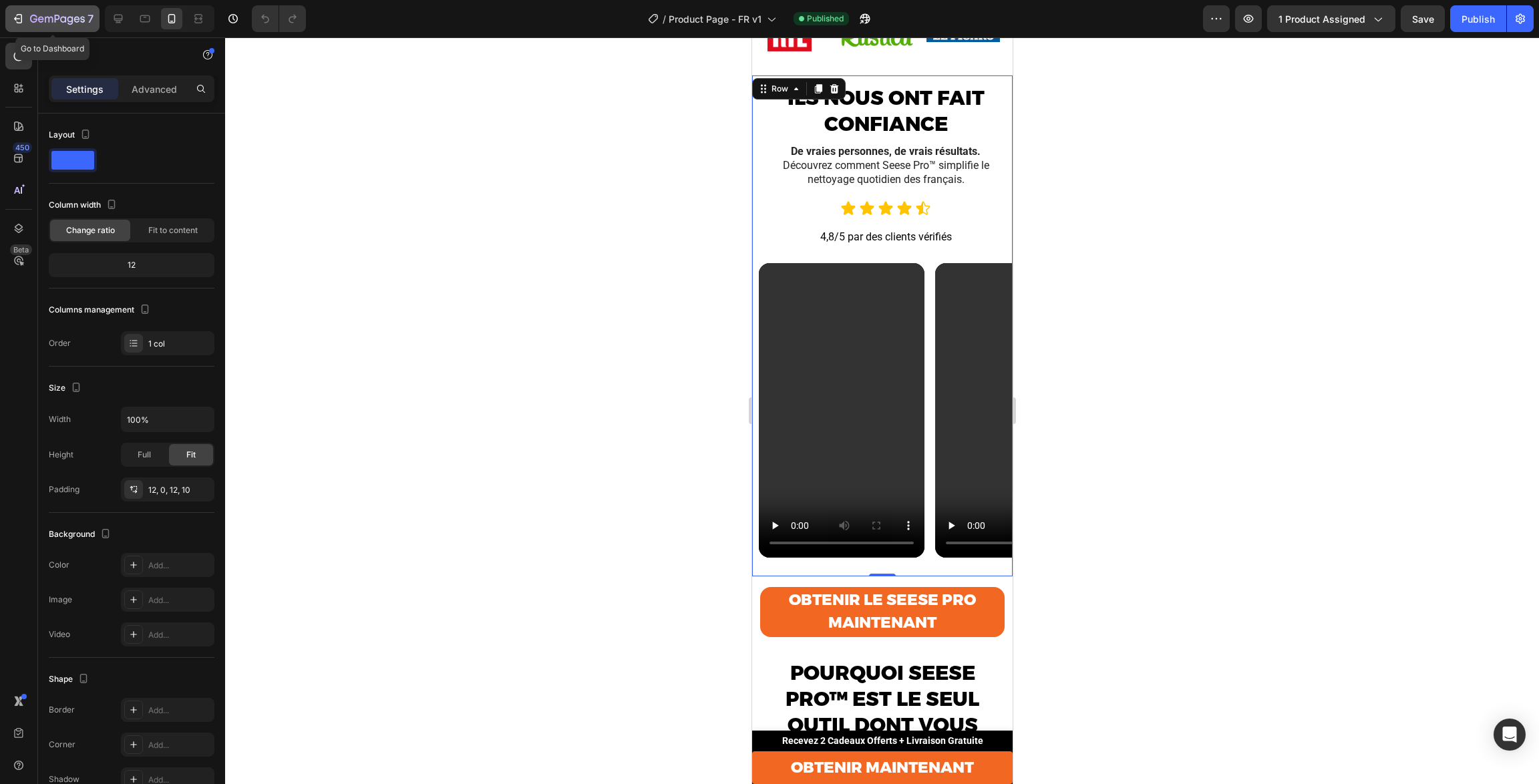
drag, startPoint x: 44, startPoint y: 14, endPoint x: 75, endPoint y: 13, distance: 31.0
click at [44, 14] on icon "button" at bounding box center [58, 20] width 55 height 11
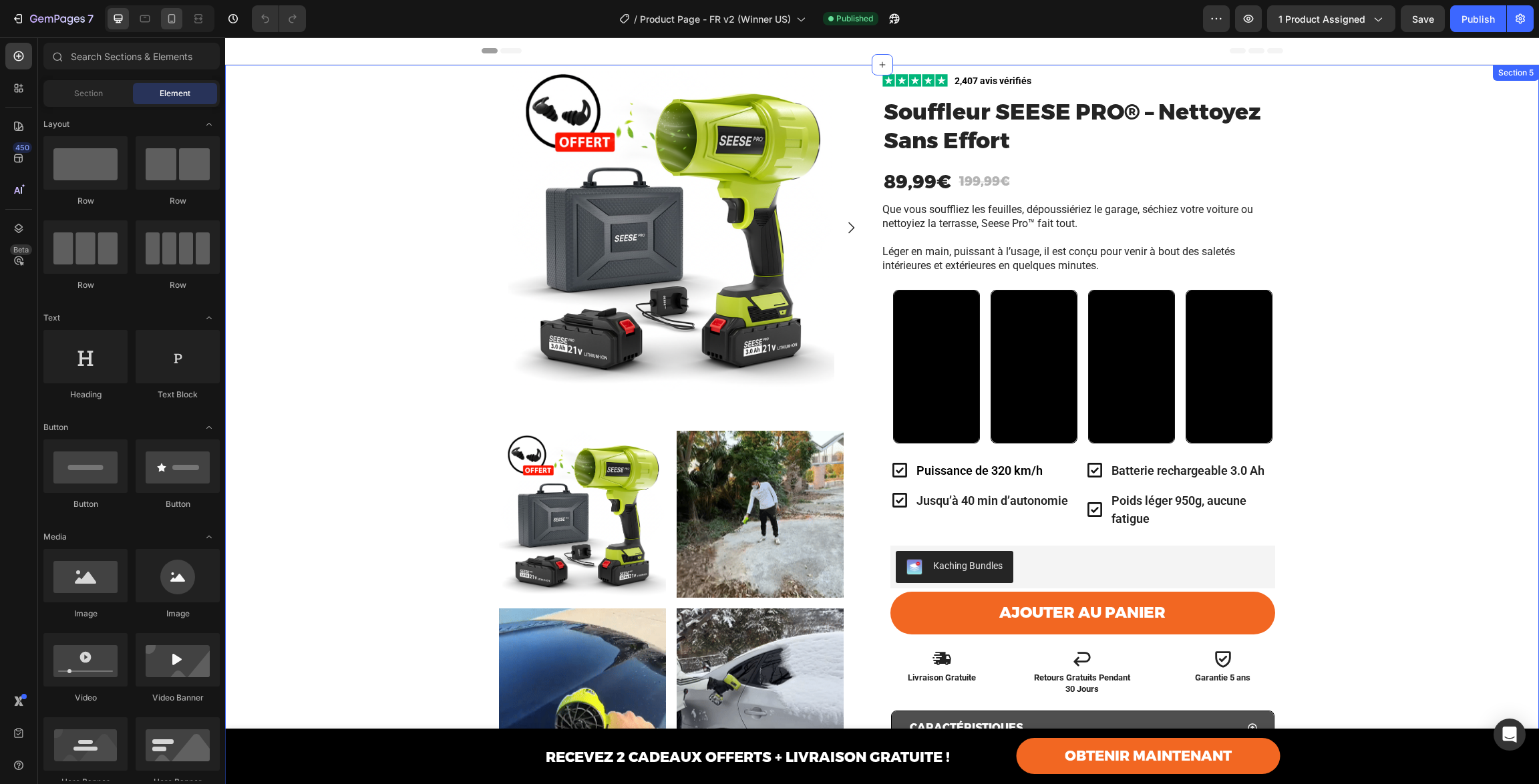
click at [166, 20] on icon at bounding box center [171, 18] width 13 height 13
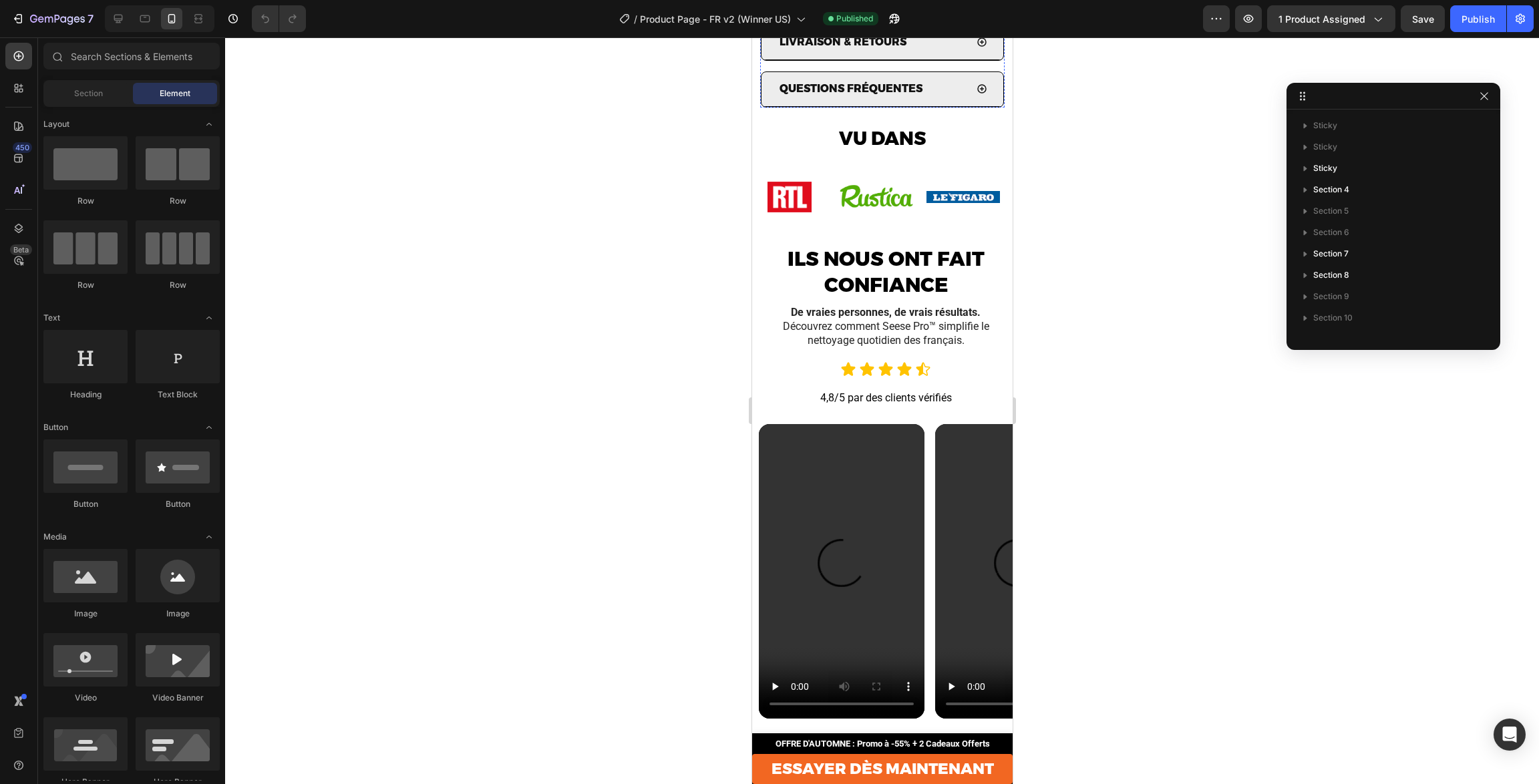
scroll to position [1629, 0]
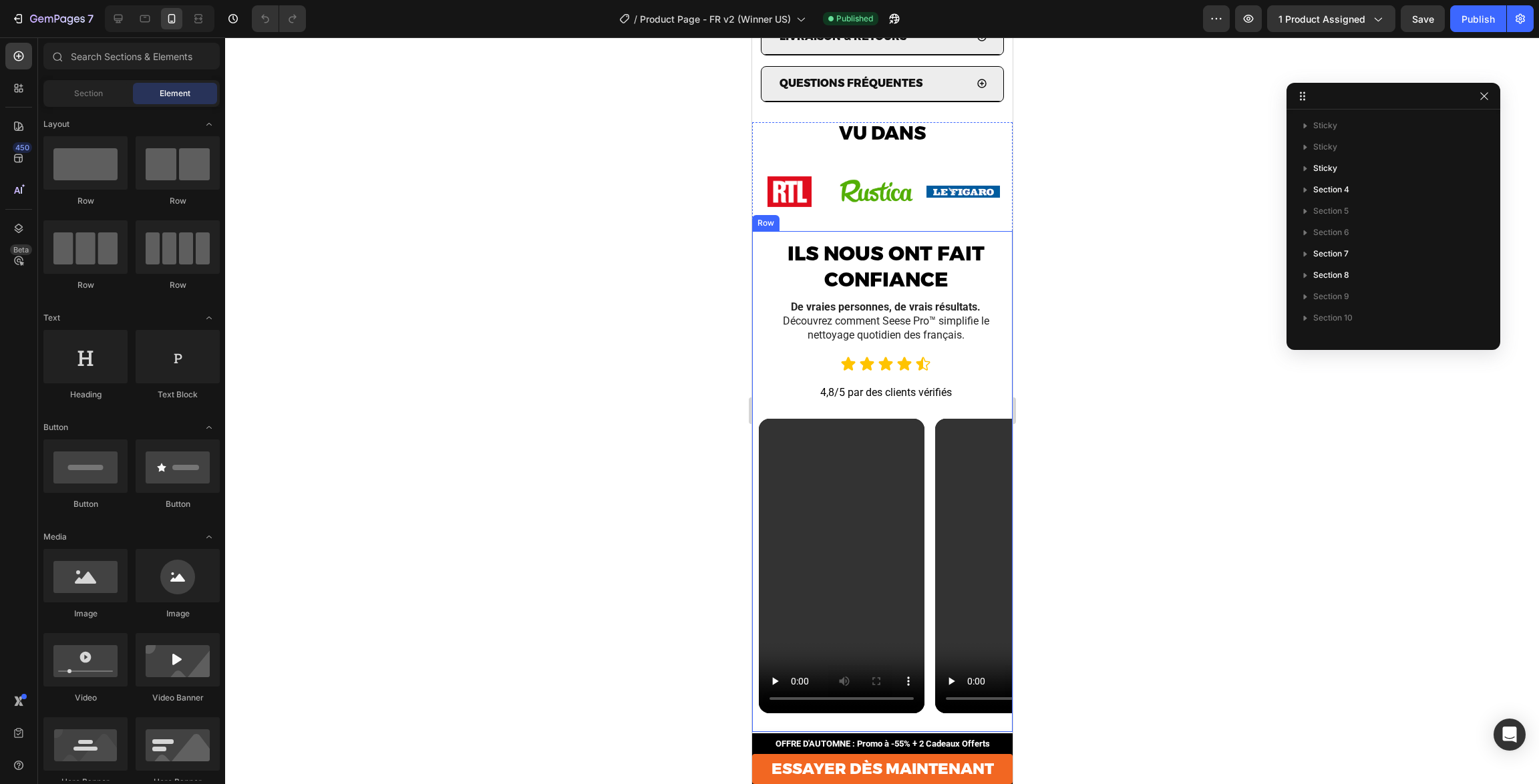
click at [945, 234] on div "ILS NOUS ONT FAIT CONFIANCE Text Block De vraies personnes, de vrais résultats.…" at bounding box center [882, 481] width 261 height 500
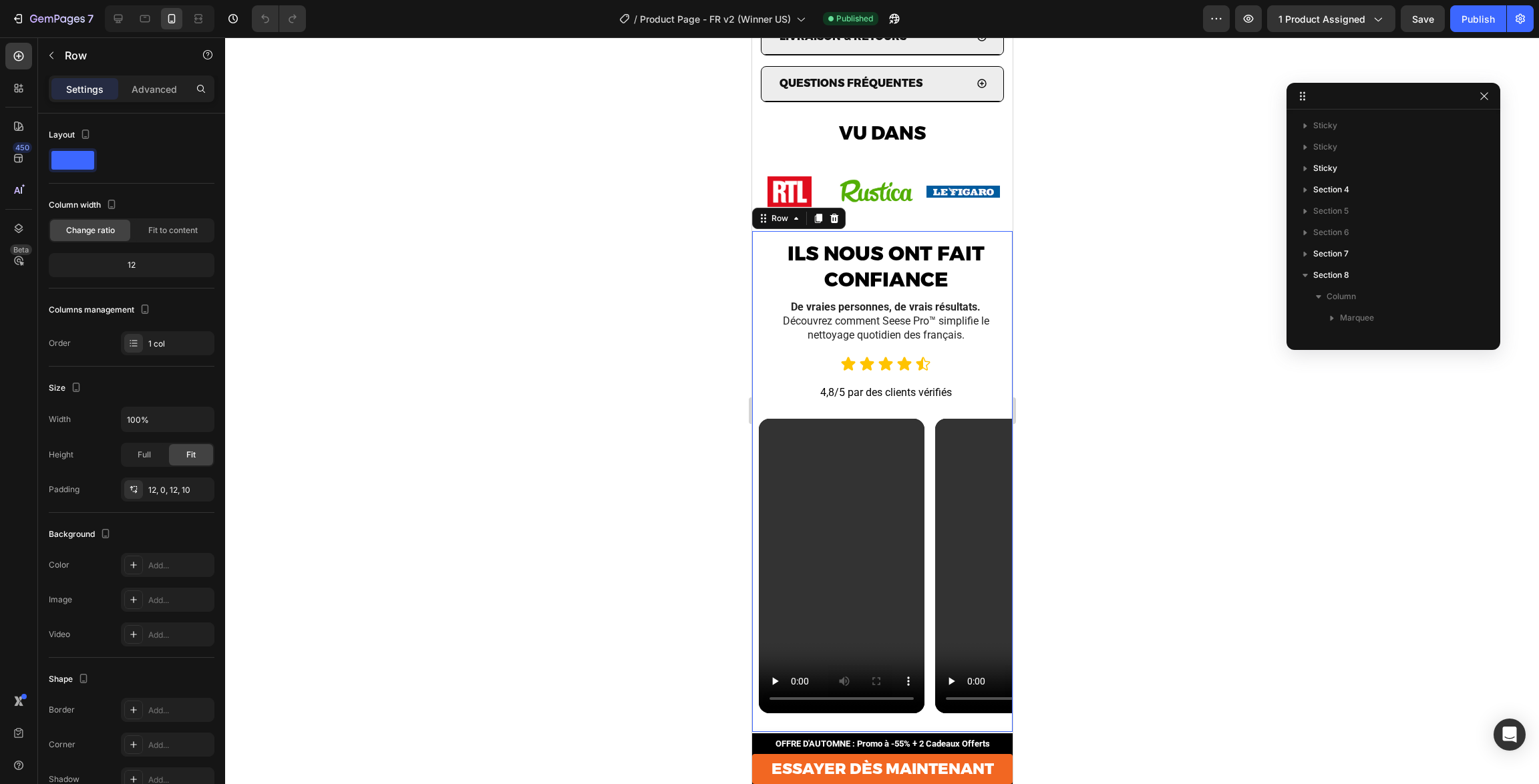
scroll to position [167, 0]
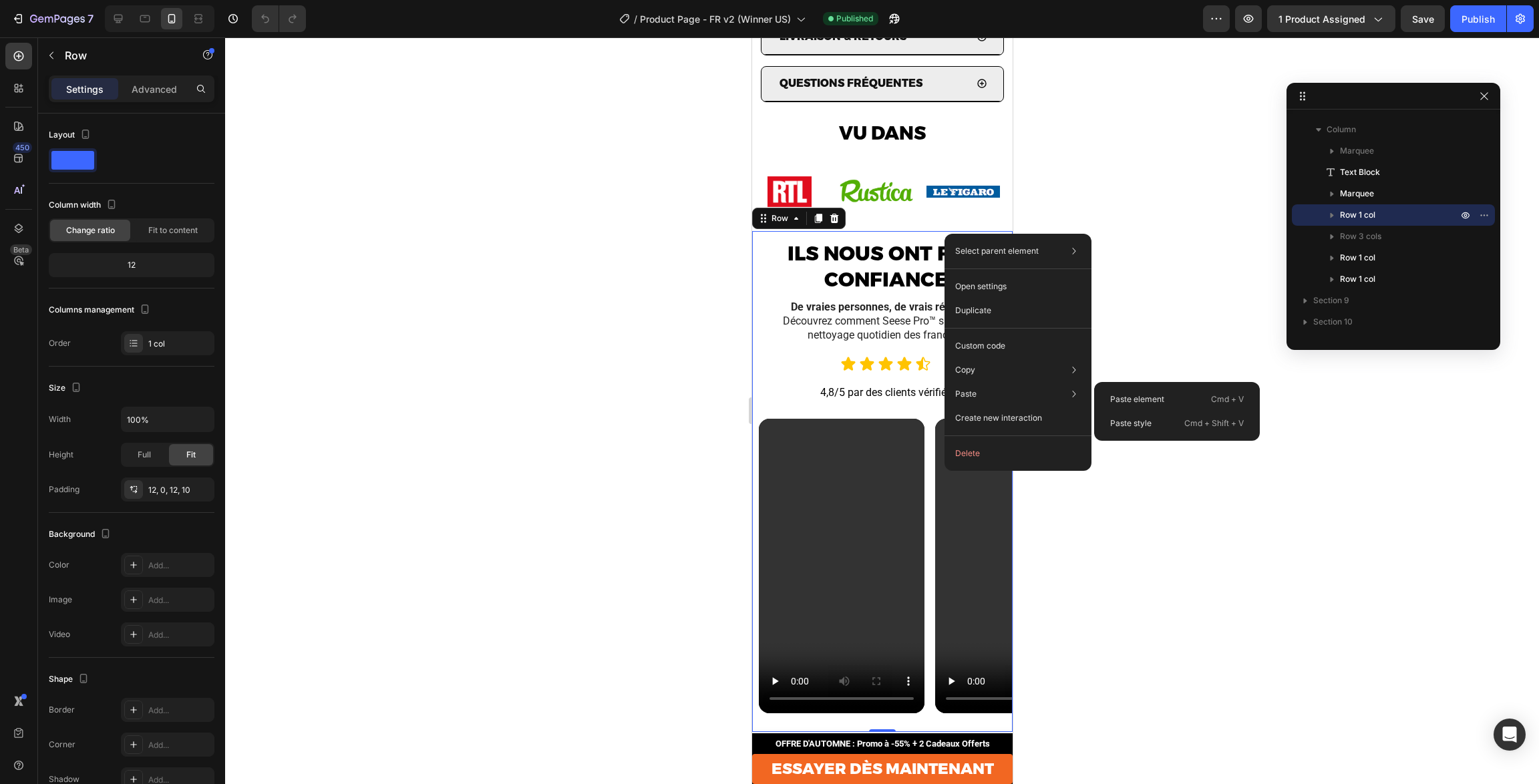
drag, startPoint x: 1142, startPoint y: 399, endPoint x: 1123, endPoint y: 399, distance: 19.0
click at [1142, 399] on p "Paste element" at bounding box center [1137, 399] width 54 height 12
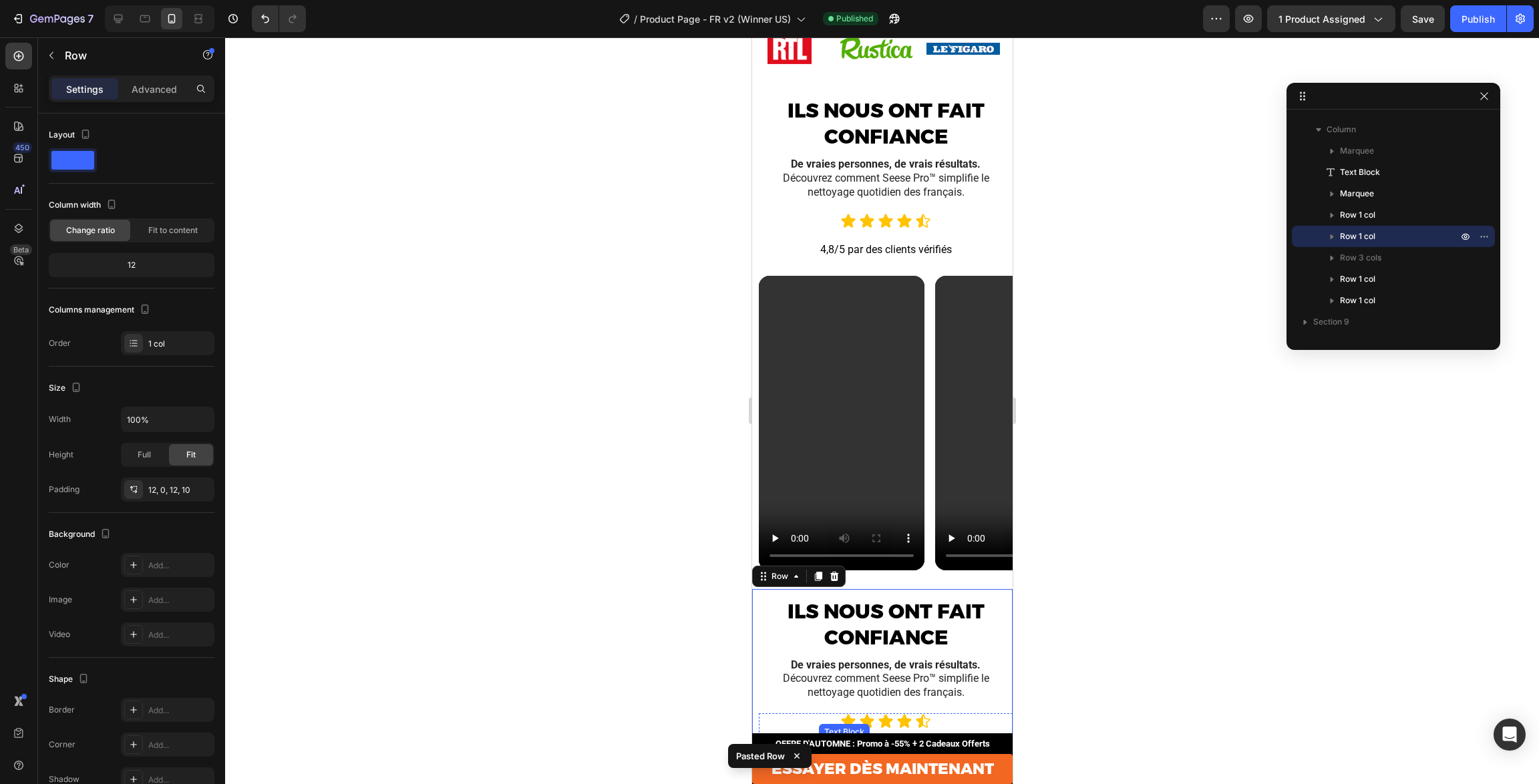
scroll to position [1771, 0]
click at [922, 94] on div "ILS NOUS ONT FAIT CONFIANCE Text Block De vraies personnes, de vrais résultats.…" at bounding box center [882, 339] width 261 height 500
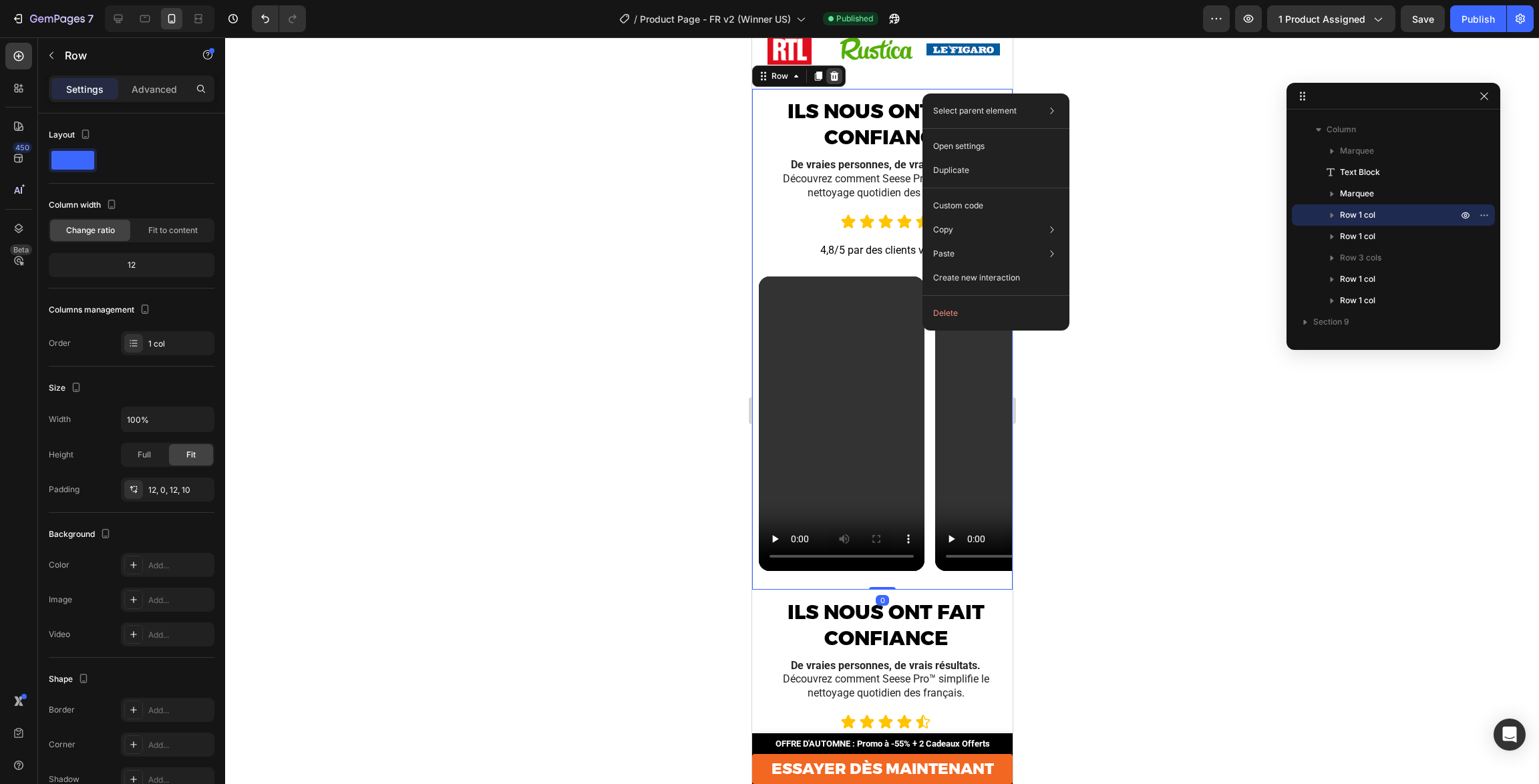
click at [836, 80] on icon at bounding box center [834, 75] width 11 height 11
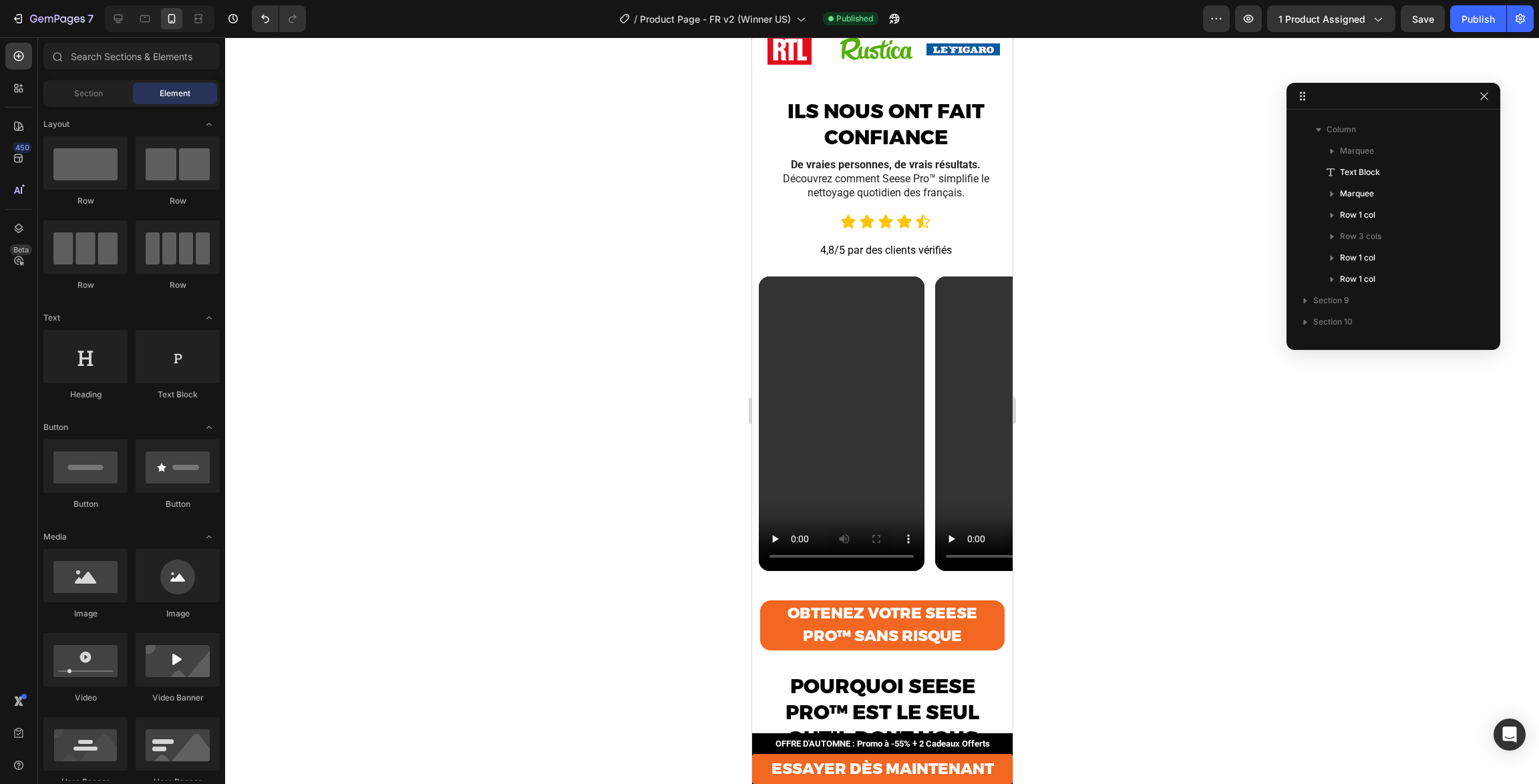
click at [1167, 182] on div at bounding box center [882, 411] width 1314 height 747
click at [1430, 23] on span "Save" at bounding box center [1423, 19] width 22 height 11
click at [1457, 22] on button "Publish" at bounding box center [1478, 19] width 56 height 27
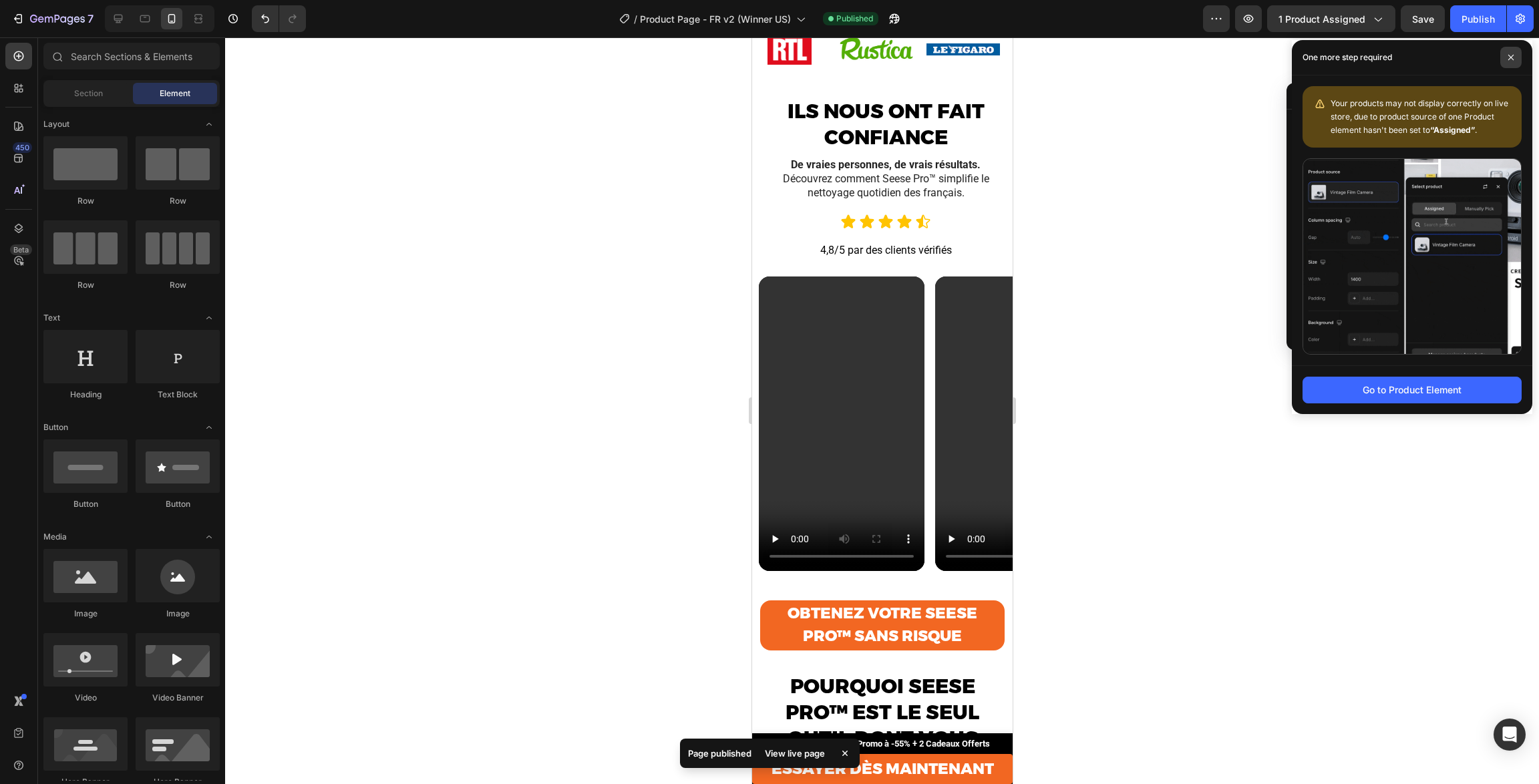
click at [1511, 58] on icon at bounding box center [1512, 58] width 6 height 6
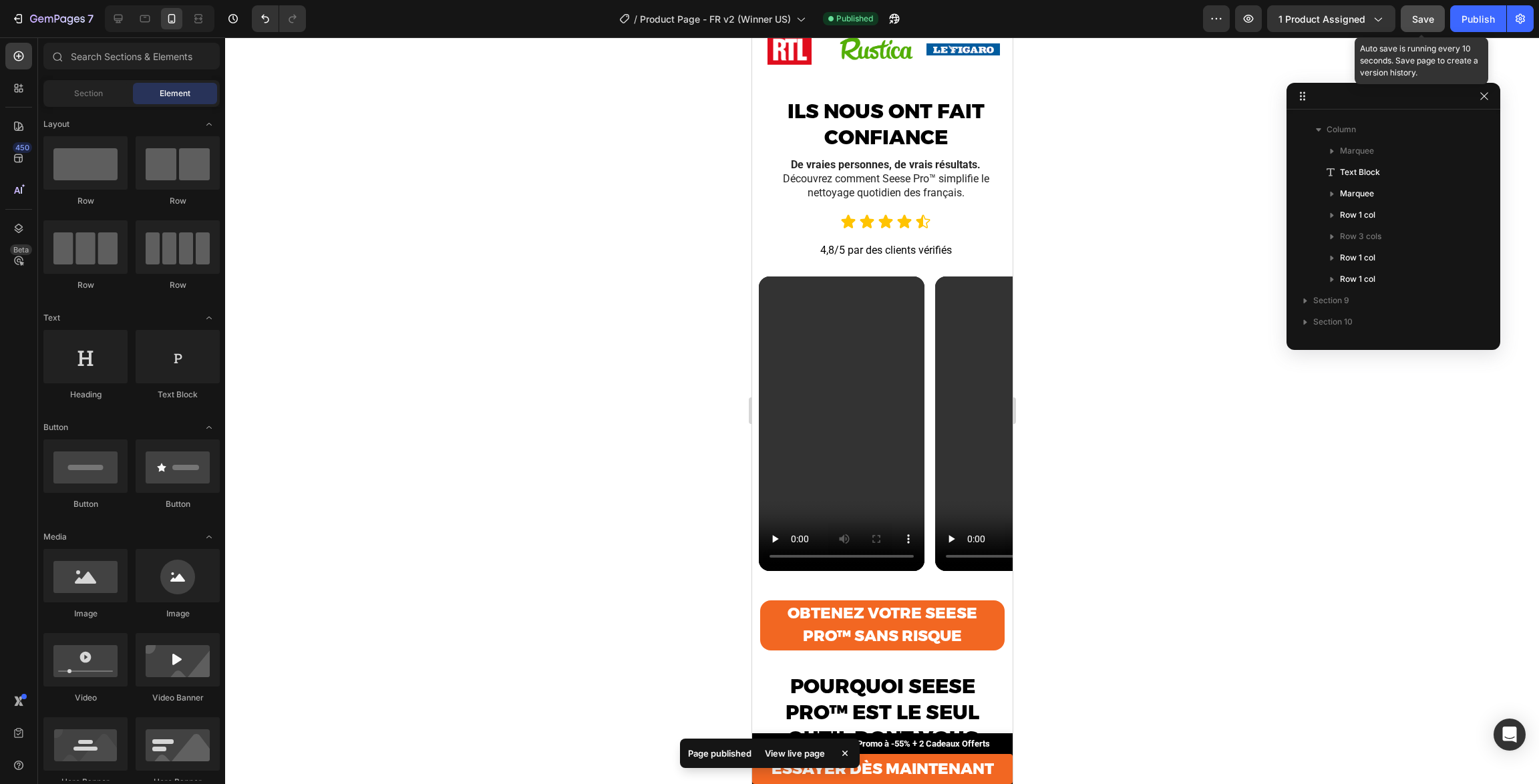
click at [1433, 19] on span "Save" at bounding box center [1423, 19] width 22 height 11
click at [1470, 20] on div "Publish" at bounding box center [1478, 19] width 33 height 14
click at [420, 113] on div at bounding box center [882, 411] width 1314 height 747
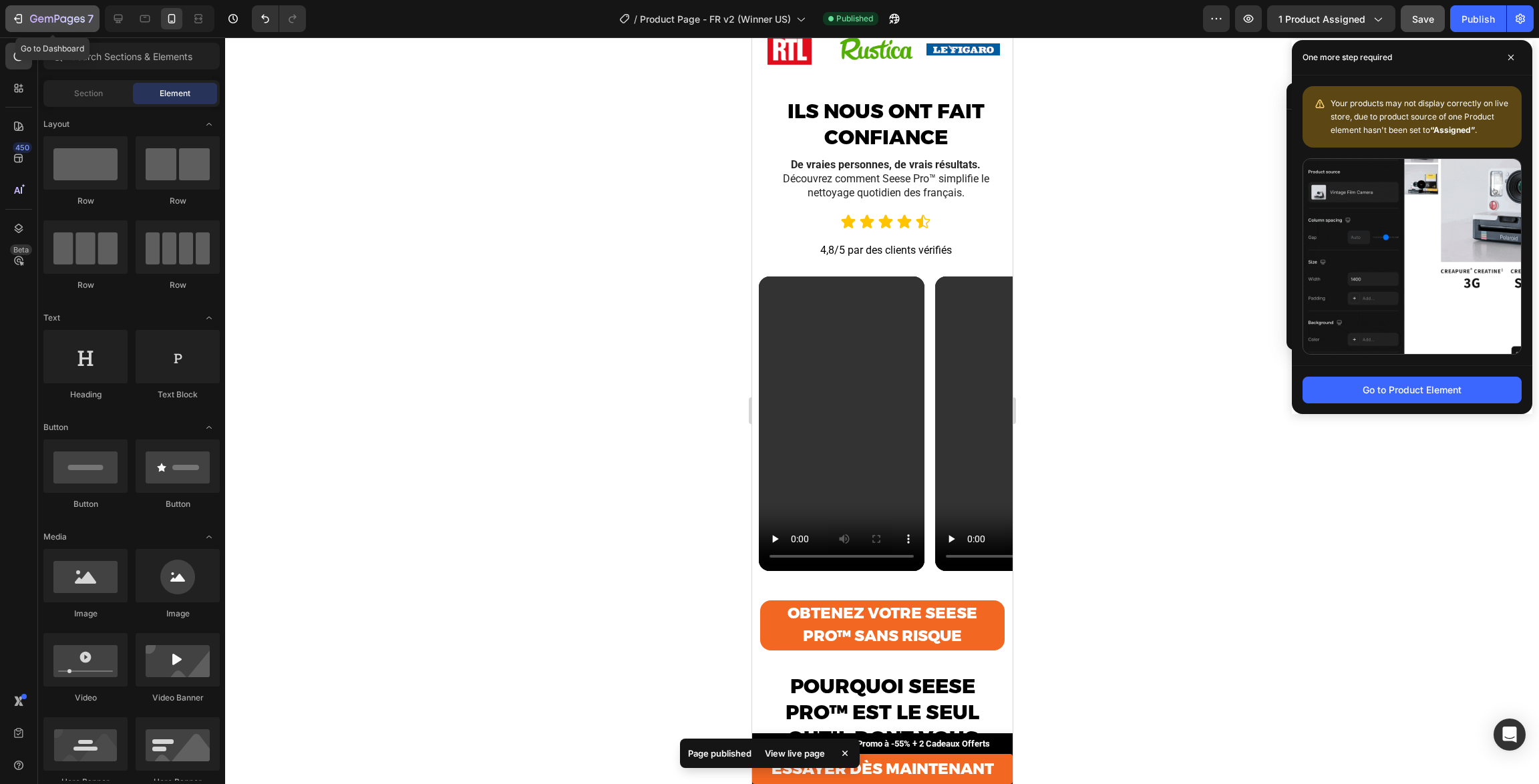
click at [63, 23] on icon "button" at bounding box center [58, 20] width 55 height 11
